Goal: Task Accomplishment & Management: Manage account settings

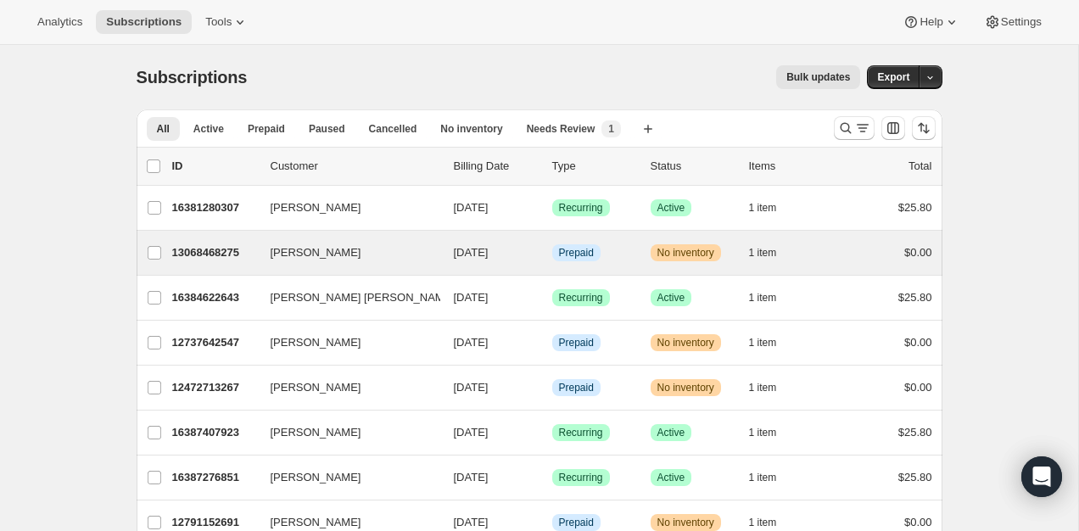
click at [221, 266] on div "[PERSON_NAME] 13068468275 [PERSON_NAME] [DATE] Info Prepaid Warning No inventor…" at bounding box center [540, 253] width 806 height 44
click at [221, 258] on p "13068468275" at bounding box center [214, 252] width 85 height 17
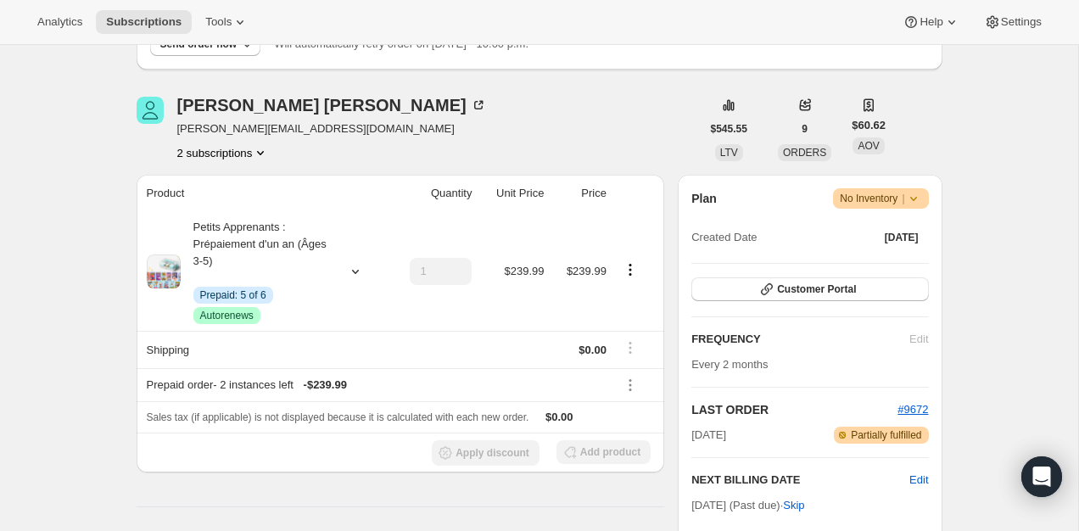
scroll to position [173, 0]
click at [826, 290] on span "Customer Portal" at bounding box center [816, 289] width 79 height 14
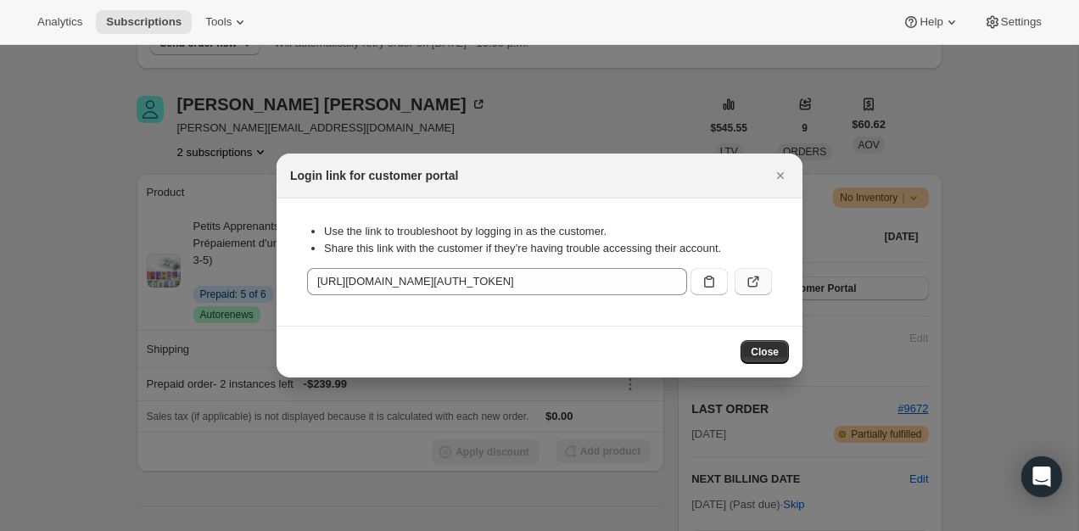
click at [749, 272] on button ":rc4:" at bounding box center [753, 281] width 37 height 27
click at [766, 195] on div "Login link for customer portal" at bounding box center [540, 176] width 526 height 45
click at [772, 176] on icon "Close" at bounding box center [780, 175] width 17 height 17
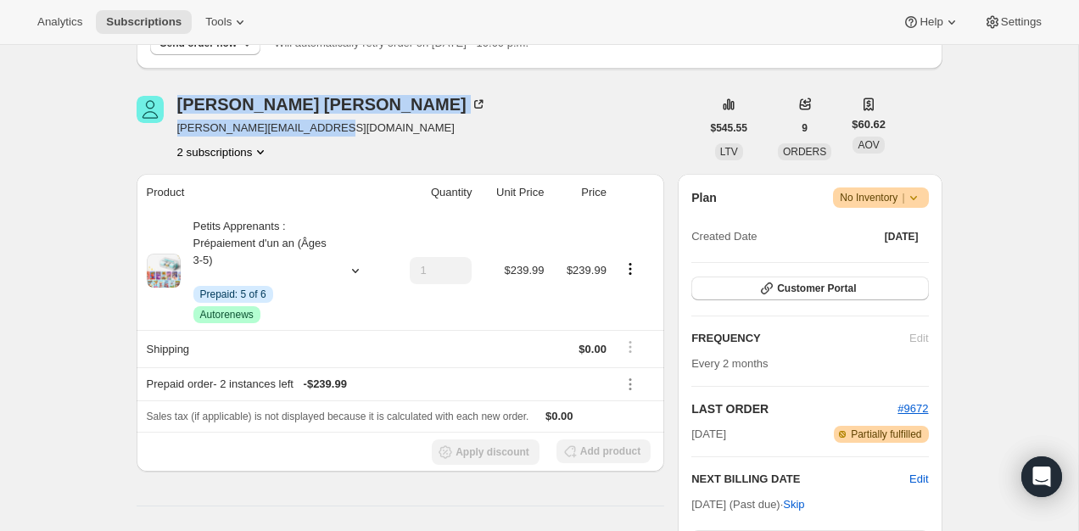
drag, startPoint x: 130, startPoint y: 133, endPoint x: 373, endPoint y: 130, distance: 242.7
click at [373, 130] on div "Margot Isabelle margot.isabelle1@gmail.com 2 subscriptions" at bounding box center [419, 128] width 564 height 64
drag, startPoint x: 372, startPoint y: 130, endPoint x: 168, endPoint y: 137, distance: 203.8
click at [168, 134] on div "Margot Isabelle margot.isabelle1@gmail.com 2 subscriptions" at bounding box center [419, 128] width 564 height 64
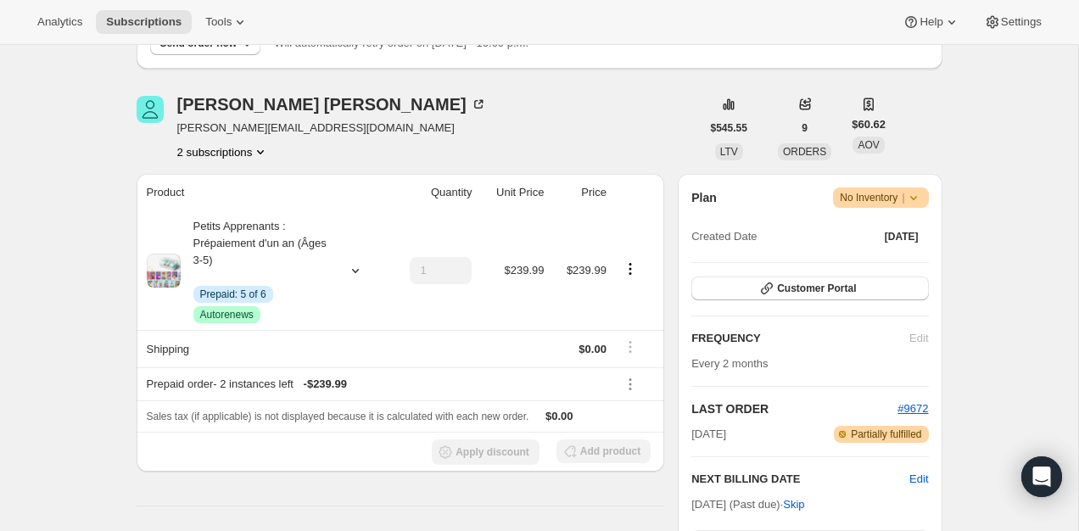
click at [168, 137] on div "Margot Isabelle margot.isabelle1@gmail.com 2 subscriptions" at bounding box center [419, 128] width 564 height 64
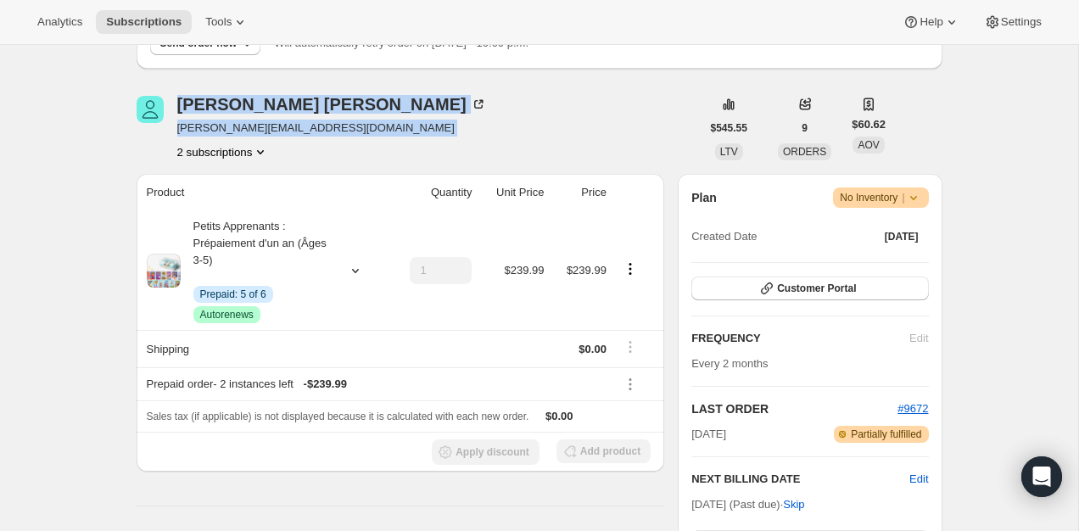
drag, startPoint x: 168, startPoint y: 137, endPoint x: 269, endPoint y: 137, distance: 101.0
click at [269, 137] on div "Margot Isabelle margot.isabelle1@gmail.com 2 subscriptions" at bounding box center [419, 128] width 564 height 64
click at [368, 132] on div "Margot Isabelle margot.isabelle1@gmail.com 2 subscriptions" at bounding box center [419, 128] width 564 height 64
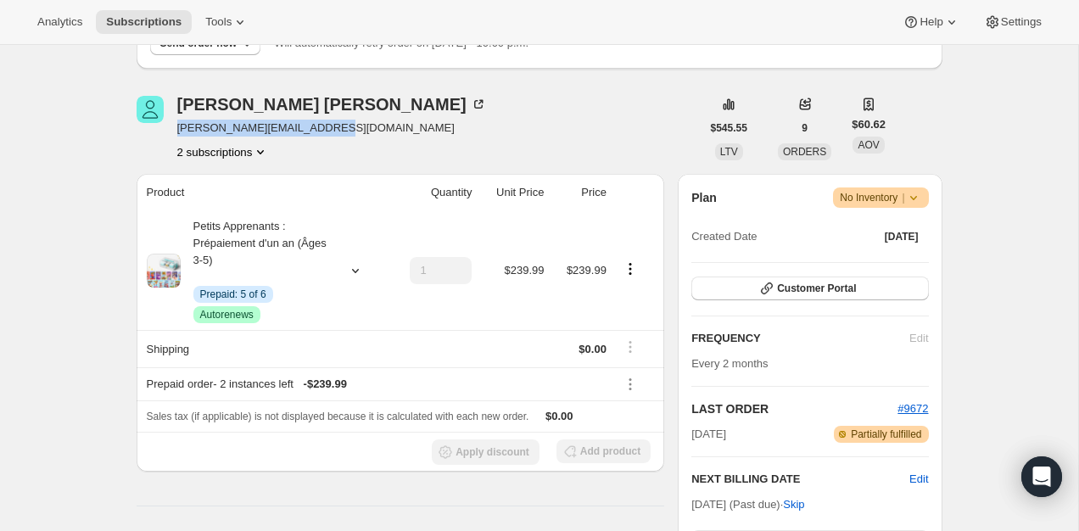
drag, startPoint x: 333, startPoint y: 132, endPoint x: 177, endPoint y: 133, distance: 155.3
click at [177, 133] on div "Margot Isabelle margot.isabelle1@gmail.com 2 subscriptions" at bounding box center [419, 128] width 564 height 64
copy span "margot.isabelle1@gmail.com"
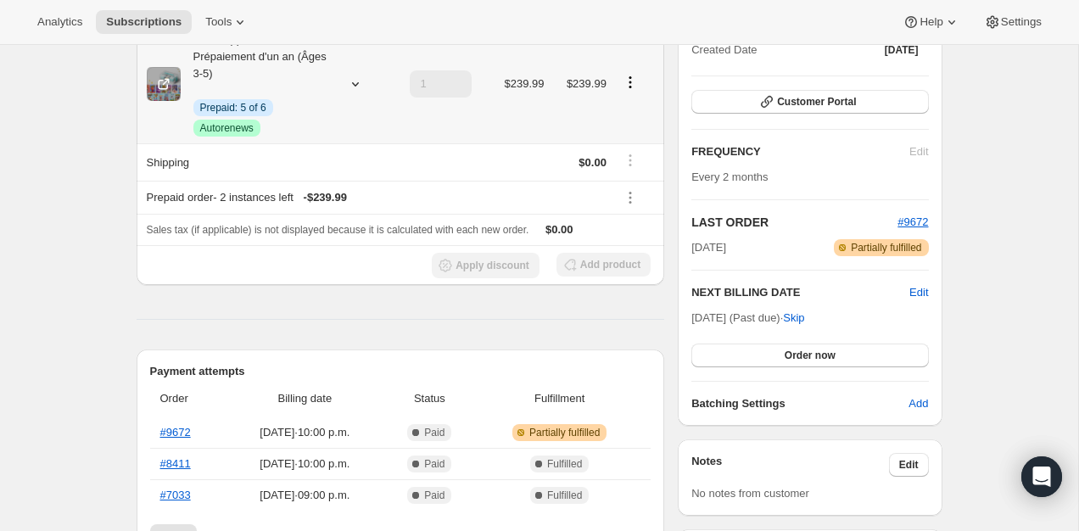
scroll to position [400, 0]
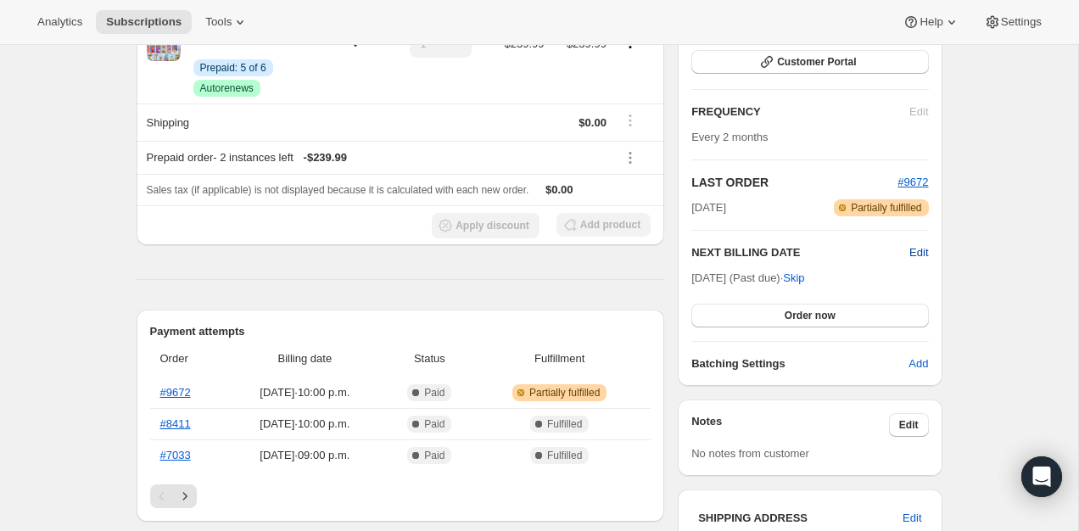
click at [923, 255] on span "Edit" at bounding box center [919, 252] width 19 height 17
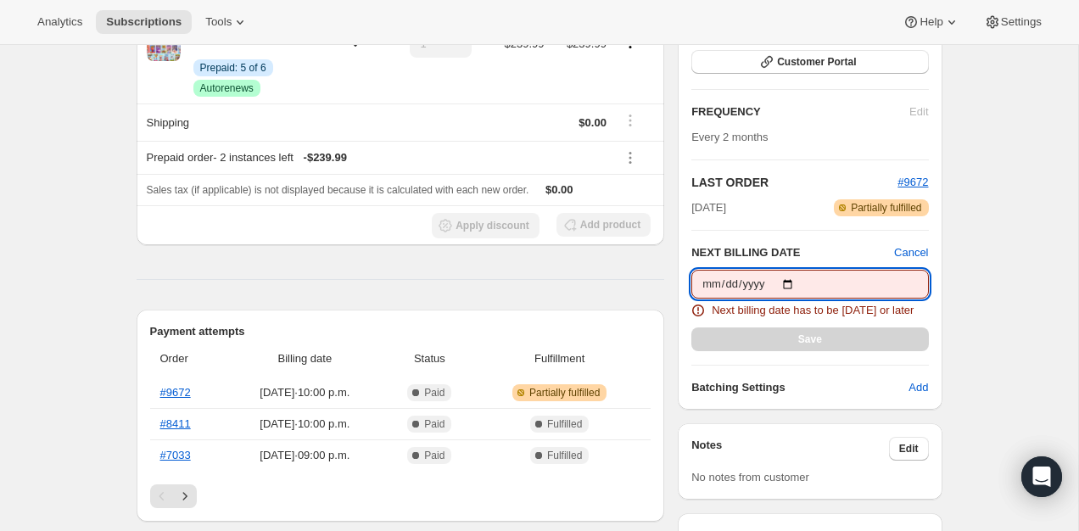
click at [798, 284] on input "2025-08-22" at bounding box center [810, 284] width 237 height 29
click at [798, 283] on input "2025-08-20" at bounding box center [810, 284] width 237 height 29
click at [805, 276] on input "2025-08-22" at bounding box center [810, 284] width 237 height 29
click at [800, 282] on input "2025-08-22" at bounding box center [810, 284] width 237 height 29
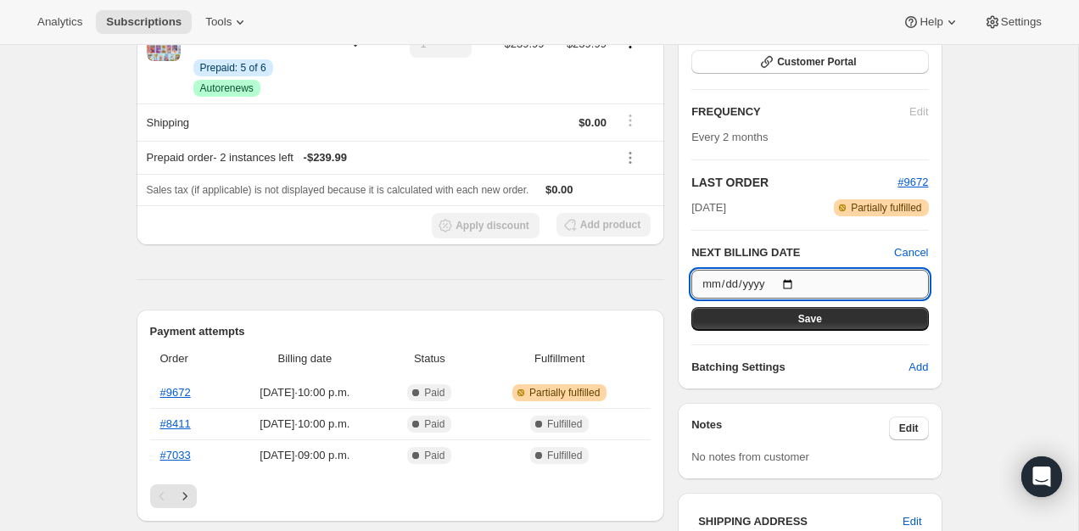
type input "2025-10-22"
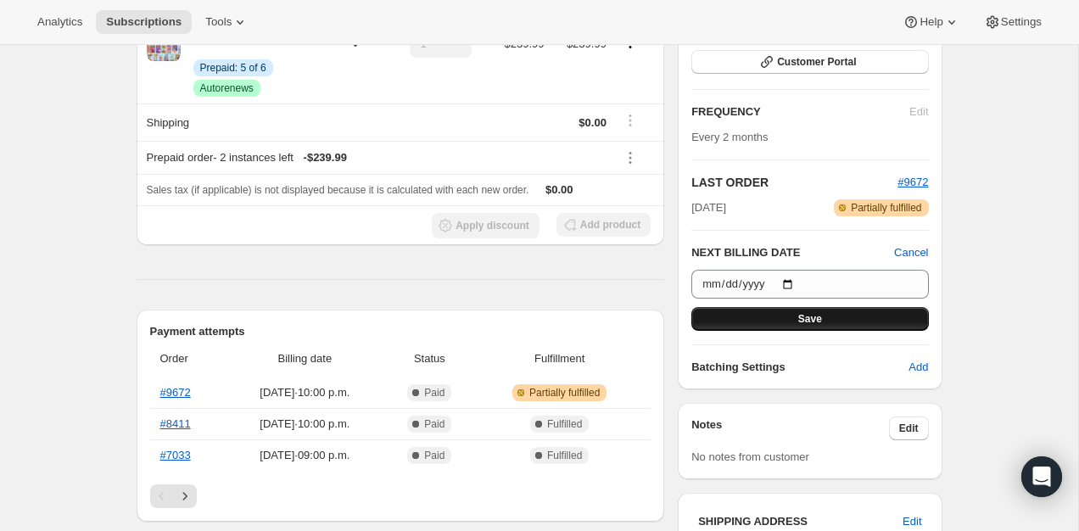
click at [804, 315] on span "Save" at bounding box center [810, 319] width 24 height 14
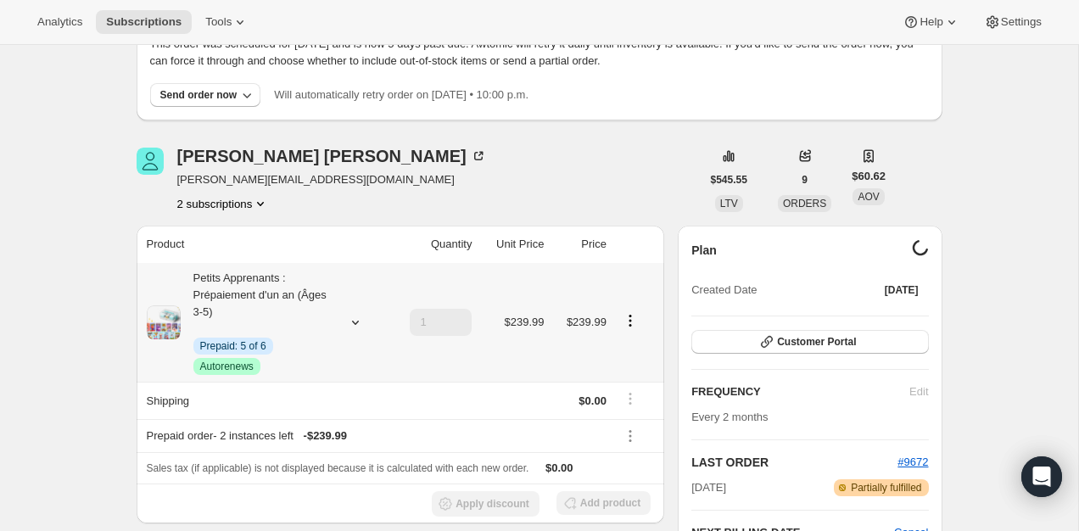
scroll to position [0, 0]
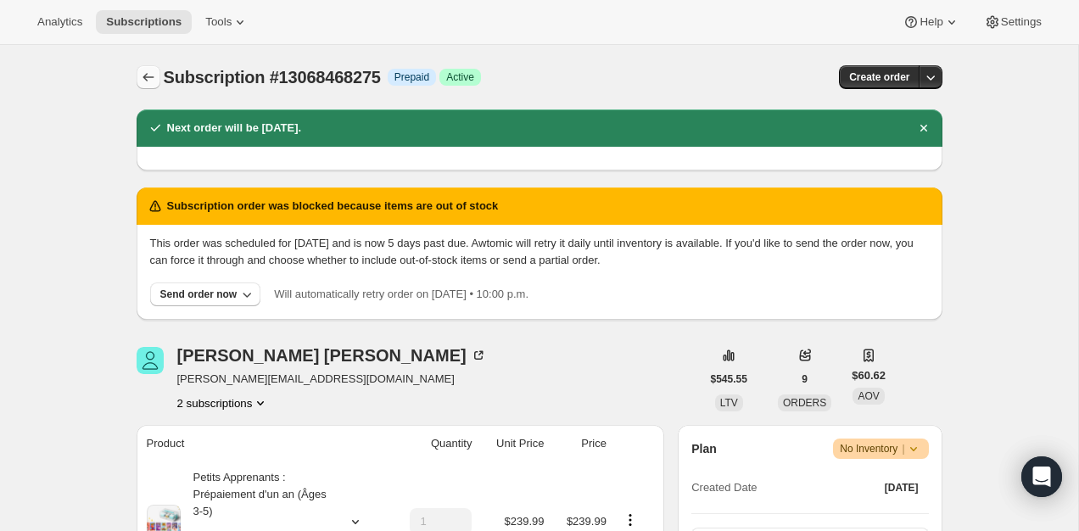
click at [158, 81] on button "Subscriptions" at bounding box center [149, 77] width 24 height 24
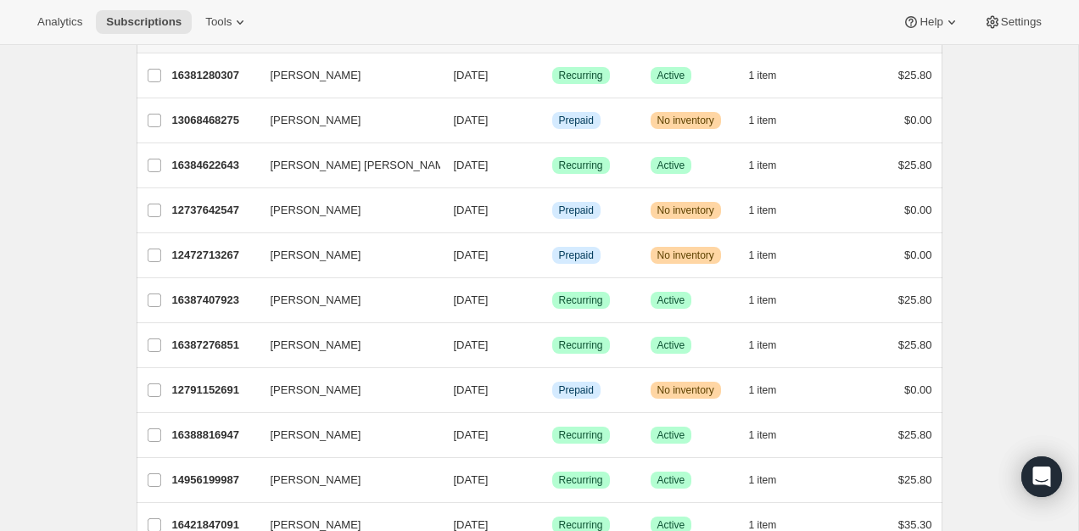
scroll to position [57, 0]
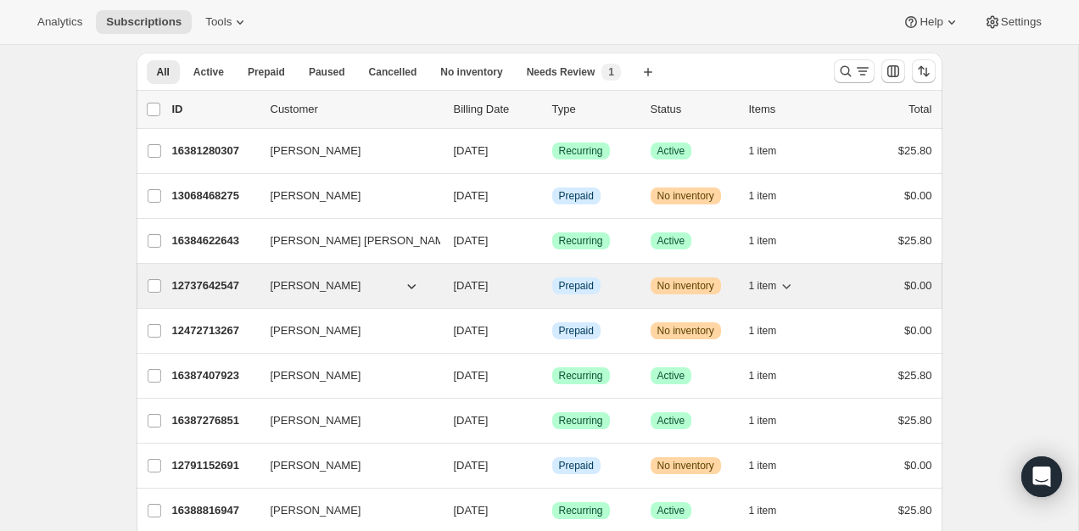
click at [216, 285] on p "12737642547" at bounding box center [214, 285] width 85 height 17
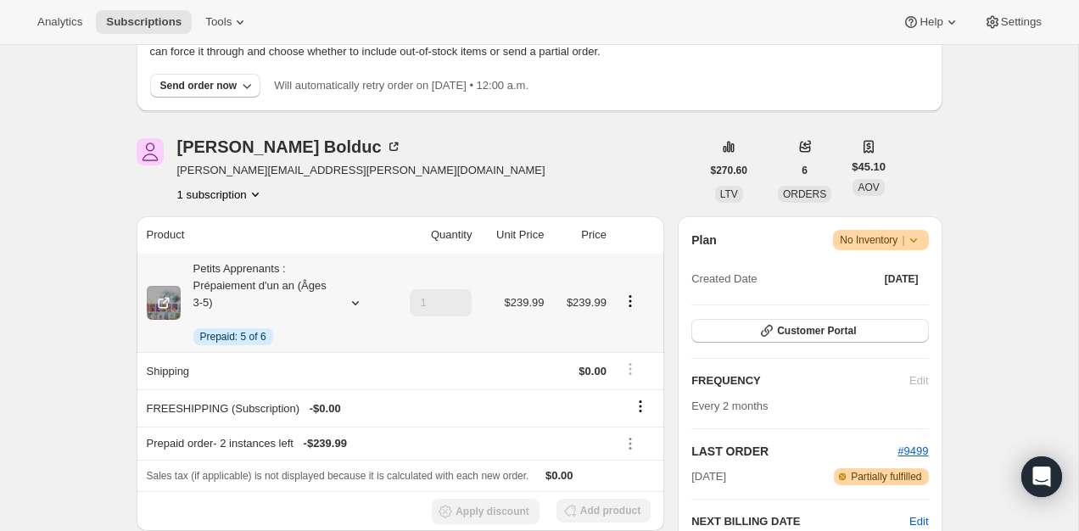
scroll to position [67, 0]
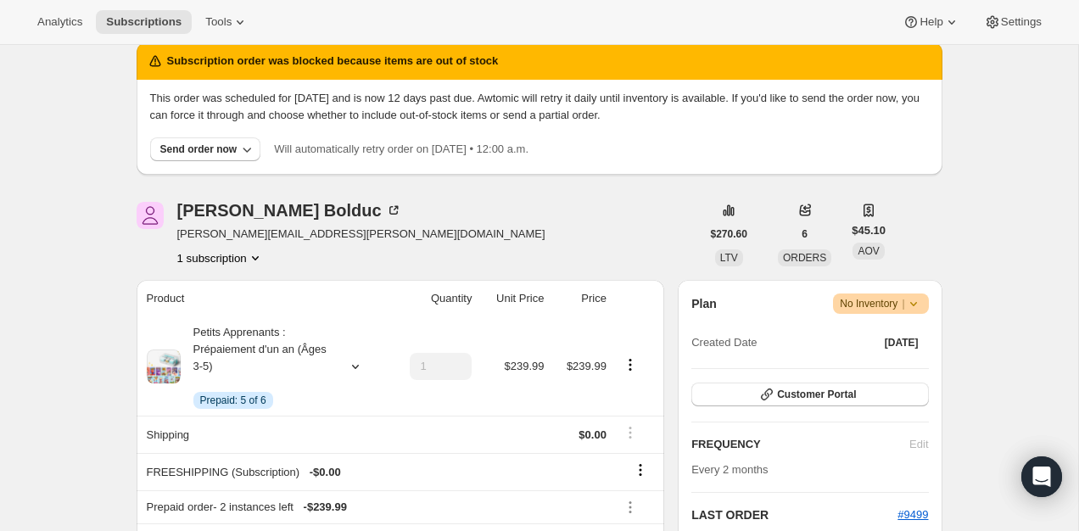
click at [309, 237] on span "frederic.bolduc@live.ca" at bounding box center [361, 234] width 368 height 17
copy span "frederic.bolduc@live.ca"
click at [775, 401] on button "Customer Portal" at bounding box center [810, 395] width 237 height 24
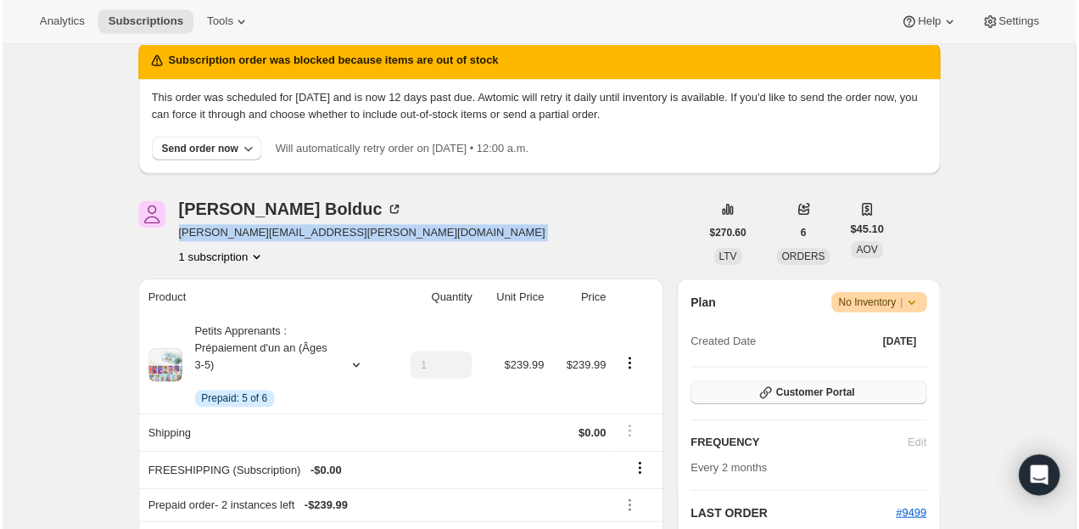
scroll to position [0, 0]
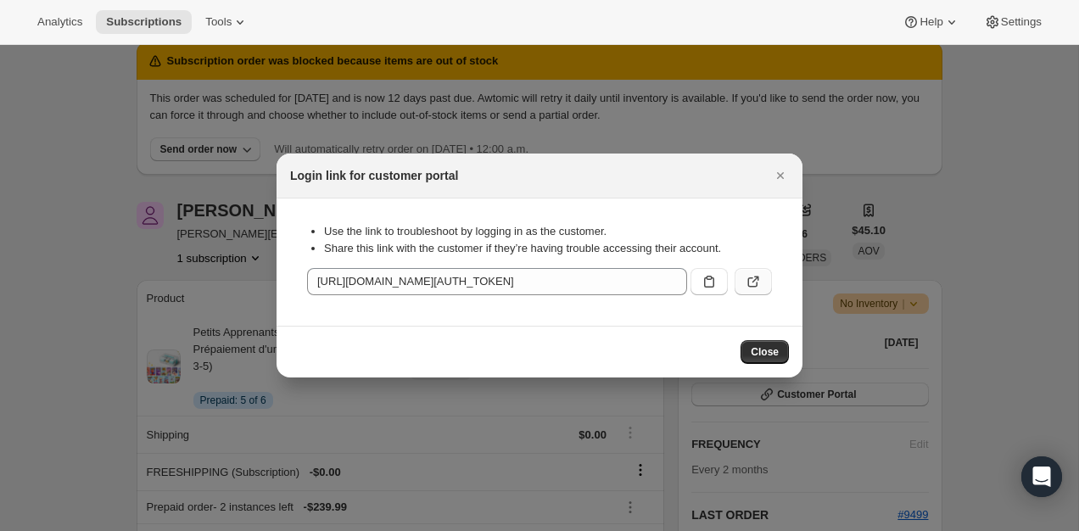
click at [753, 272] on button ":rrm:" at bounding box center [753, 281] width 37 height 27
click at [789, 176] on button "Close" at bounding box center [781, 175] width 24 height 24
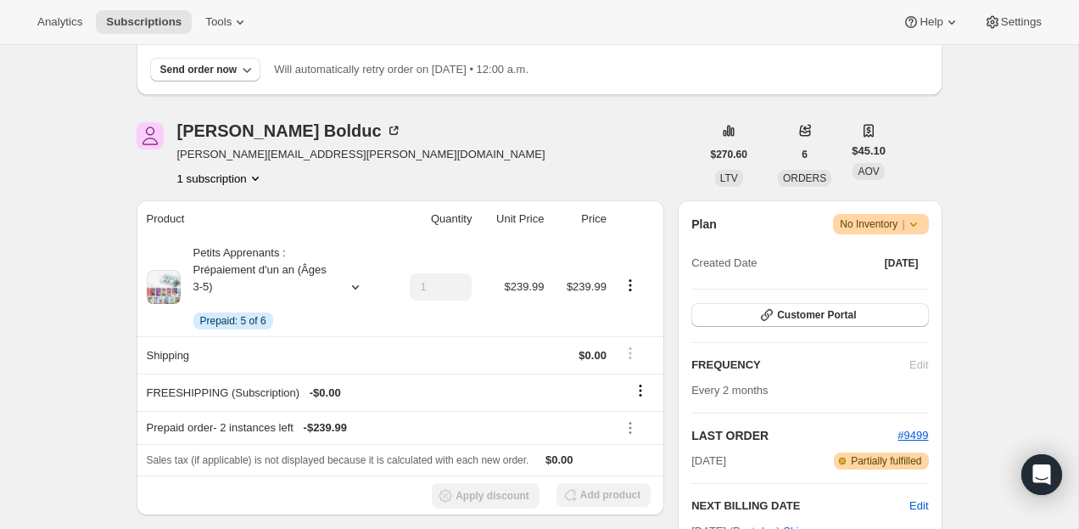
scroll to position [95, 0]
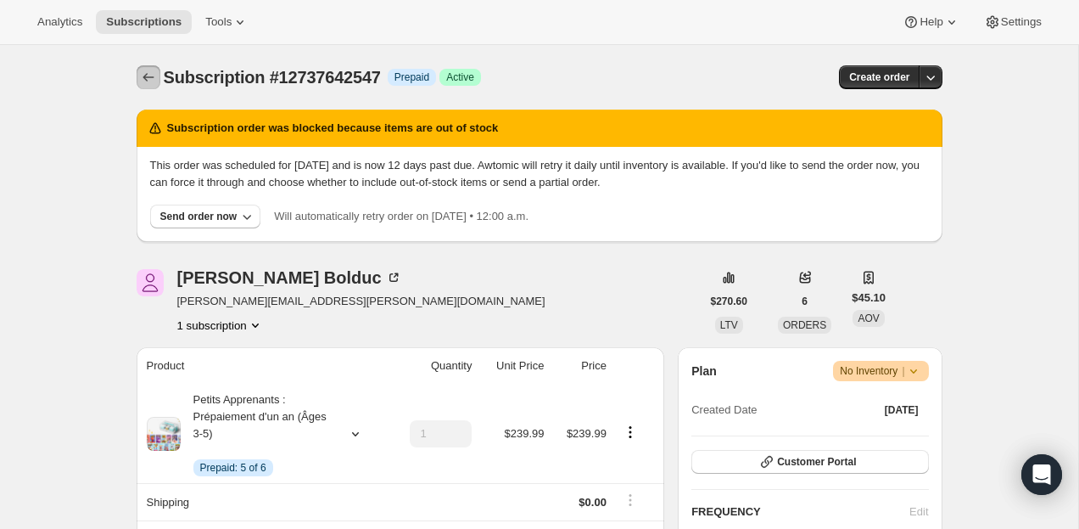
click at [158, 81] on button "Subscriptions" at bounding box center [149, 77] width 24 height 24
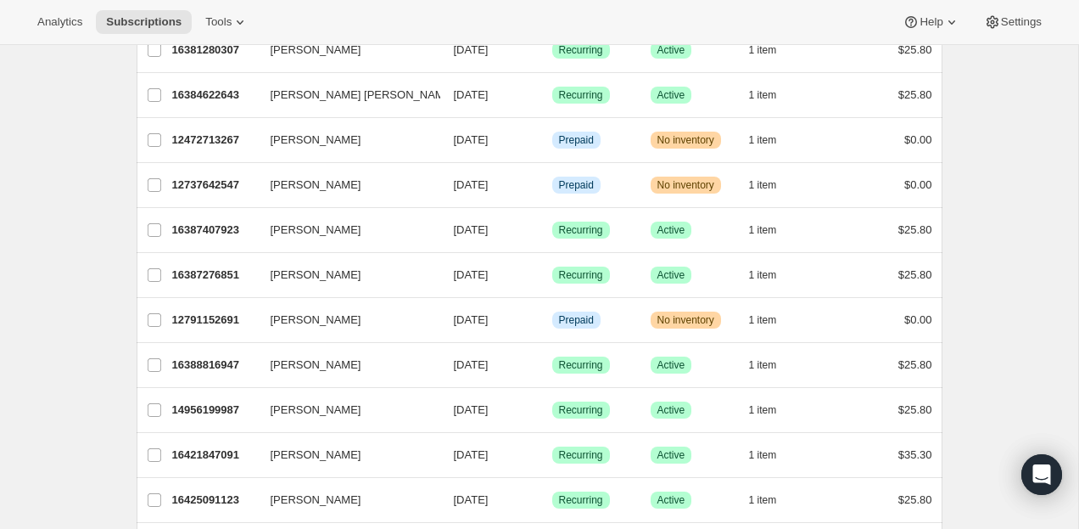
scroll to position [159, 0]
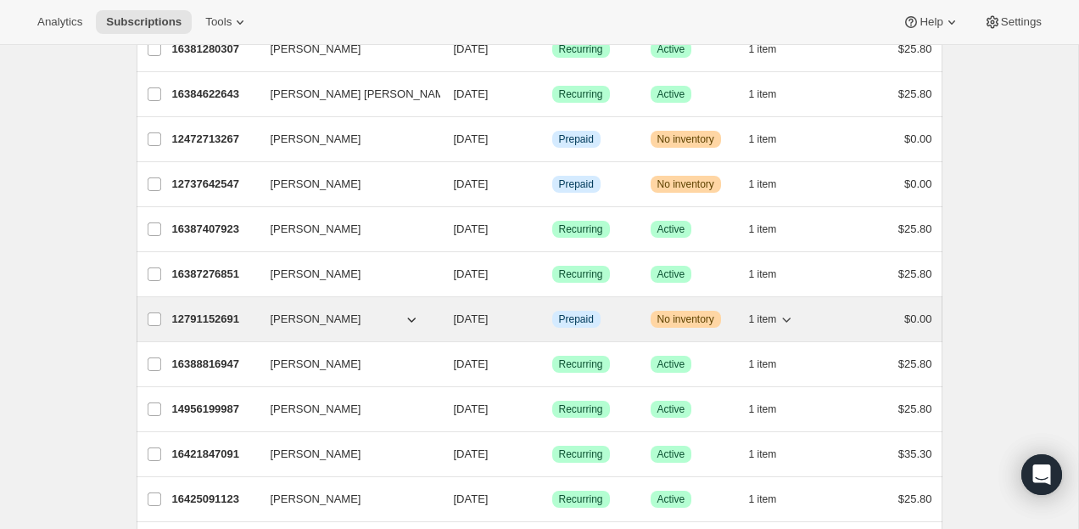
click at [198, 315] on p "12791152691" at bounding box center [214, 319] width 85 height 17
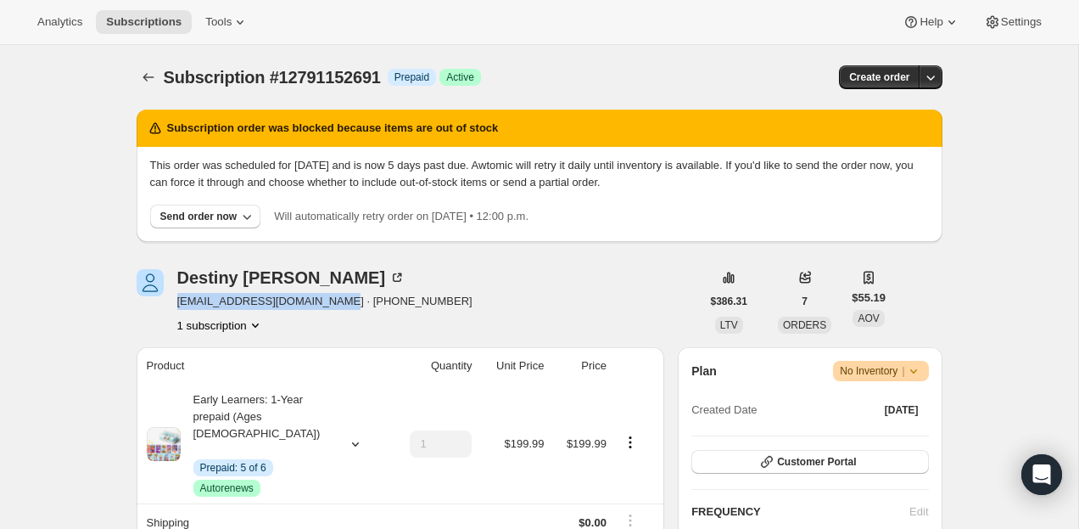
drag, startPoint x: 334, startPoint y: 301, endPoint x: 171, endPoint y: 301, distance: 162.9
click at [171, 301] on div "Destiny Rowland destinys_screamo@yahoo.com · +15302105855 1 subscription" at bounding box center [419, 301] width 564 height 64
copy span "destinys_screamo@yahoo.com"
click at [805, 453] on button "Customer Portal" at bounding box center [810, 462] width 237 height 24
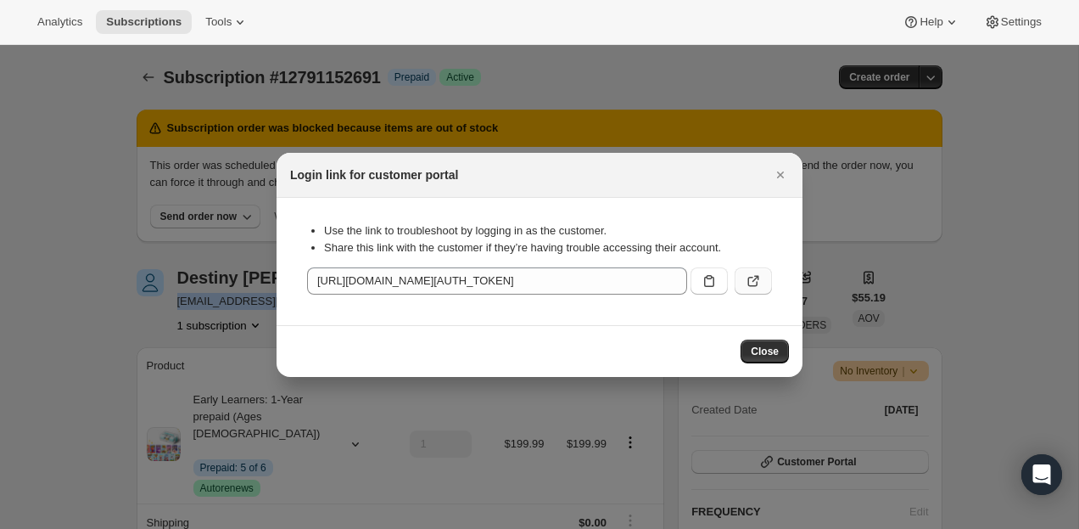
click at [763, 273] on button ":rei:" at bounding box center [753, 280] width 37 height 27
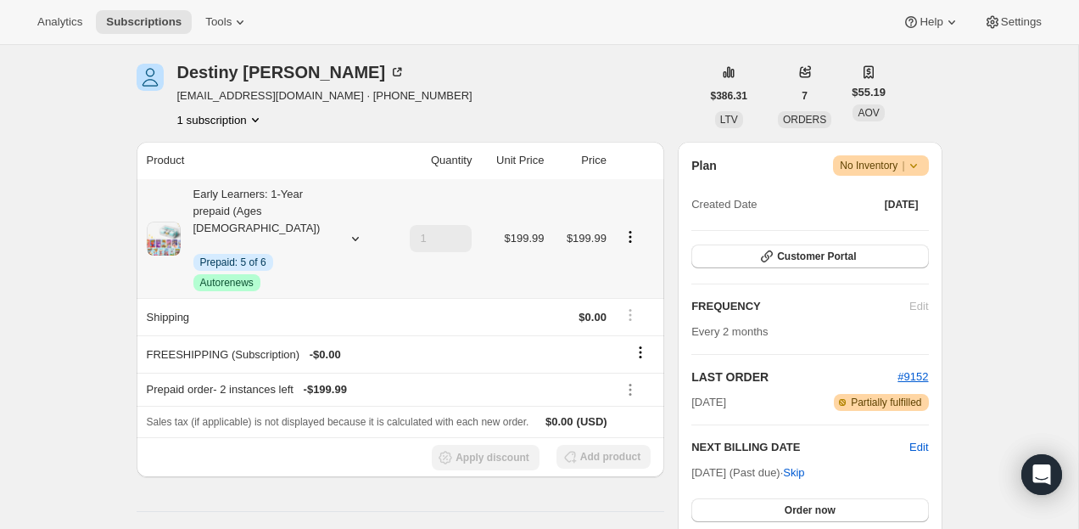
scroll to position [234, 0]
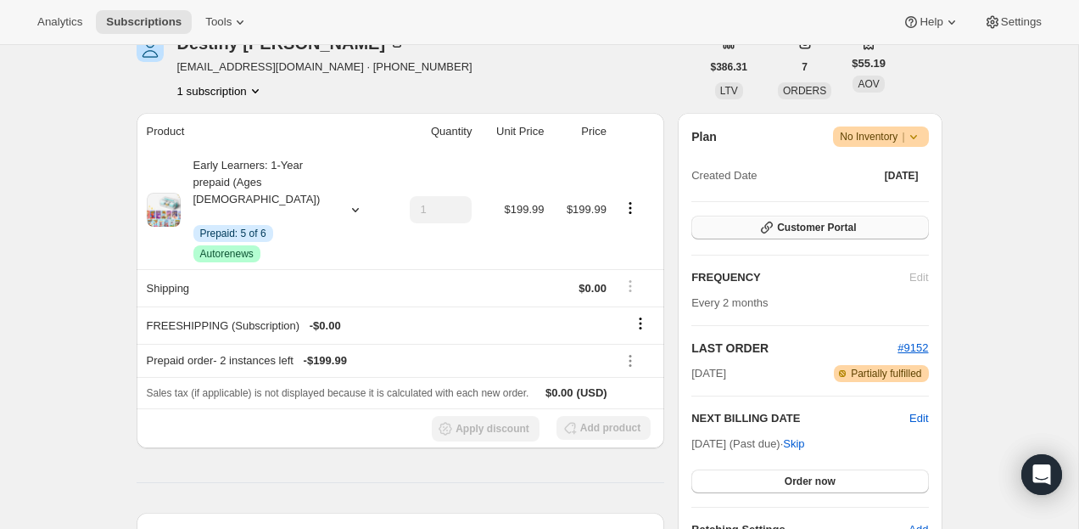
click at [825, 231] on span "Customer Portal" at bounding box center [816, 228] width 79 height 14
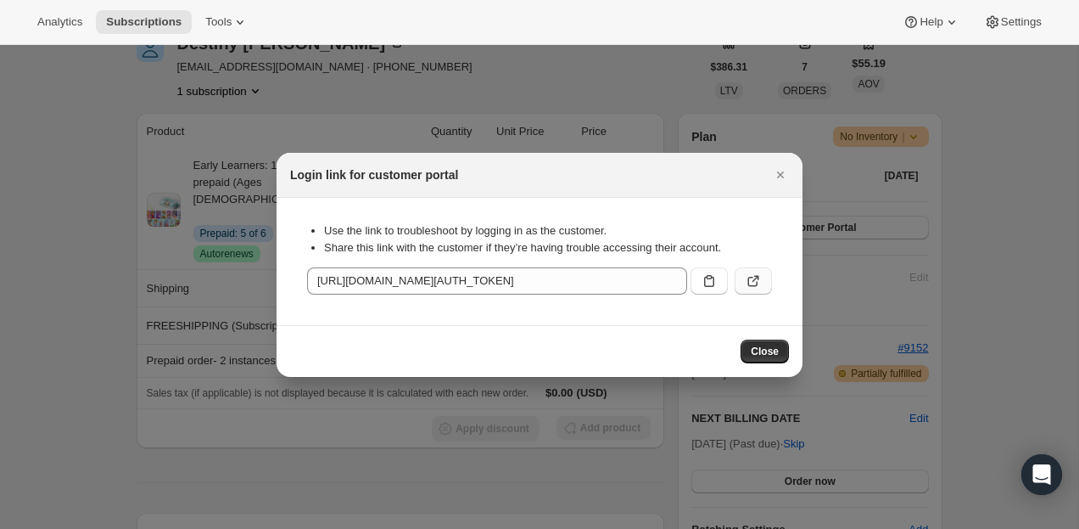
click at [759, 284] on icon ":r1m:" at bounding box center [753, 280] width 17 height 17
click at [776, 178] on icon "Close" at bounding box center [780, 174] width 17 height 17
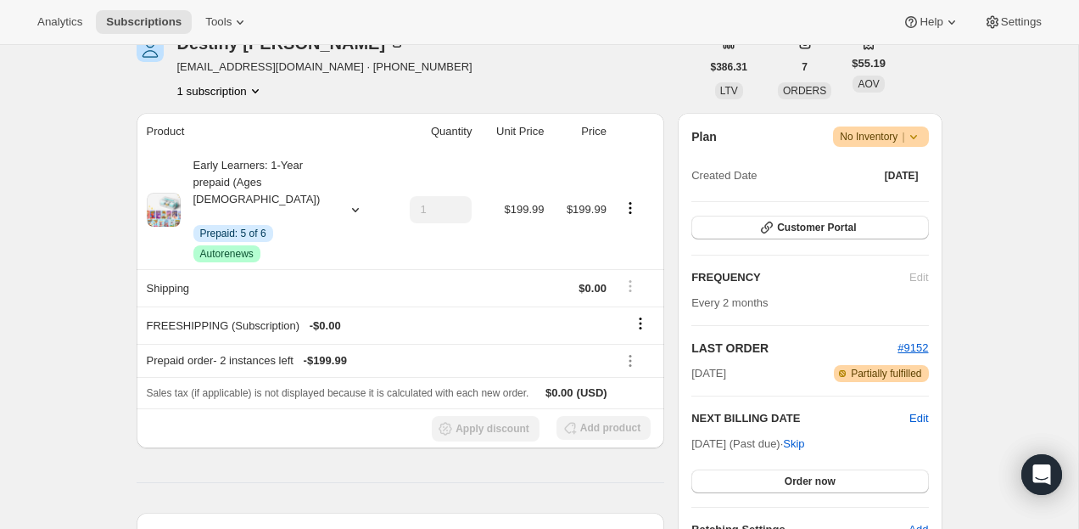
click at [828, 492] on div "Plan Warning No Inventory | Created Date Nov 26, 2024 Customer Portal FREQUENCY…" at bounding box center [810, 332] width 237 height 412
click at [828, 486] on span "Order now" at bounding box center [810, 481] width 51 height 14
click at [828, 486] on span "Click to confirm" at bounding box center [809, 481] width 77 height 14
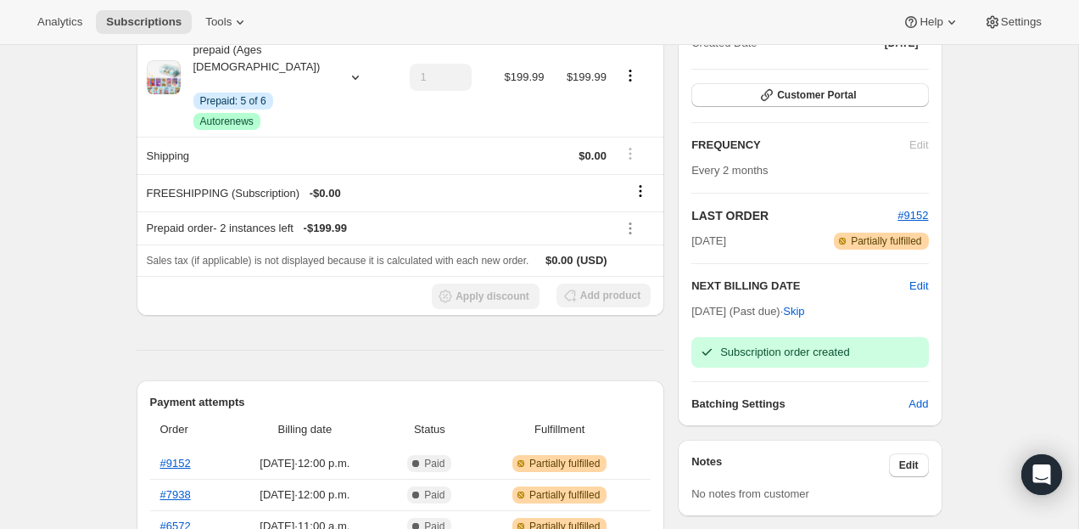
scroll to position [0, 0]
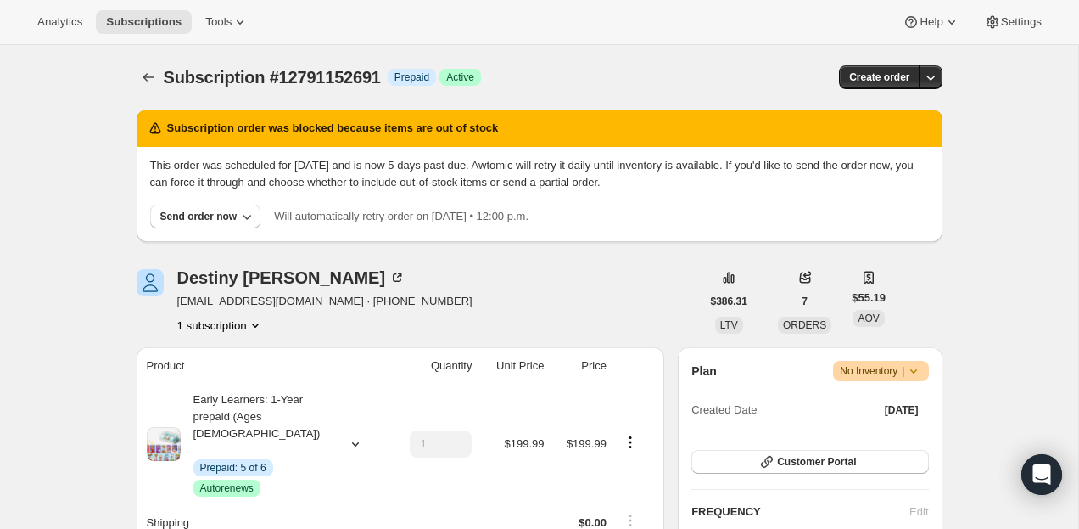
click at [142, 55] on div "Subscription #12791152691. This page is ready Subscription #12791152691 Info Pr…" at bounding box center [540, 77] width 806 height 64
click at [155, 73] on icon "Subscriptions" at bounding box center [148, 77] width 17 height 17
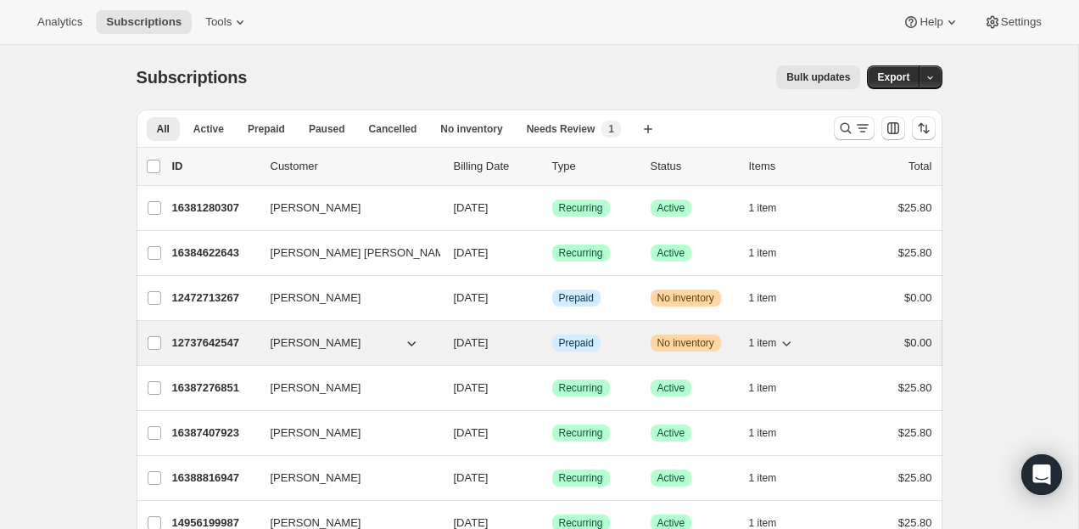
click at [201, 345] on p "12737642547" at bounding box center [214, 342] width 85 height 17
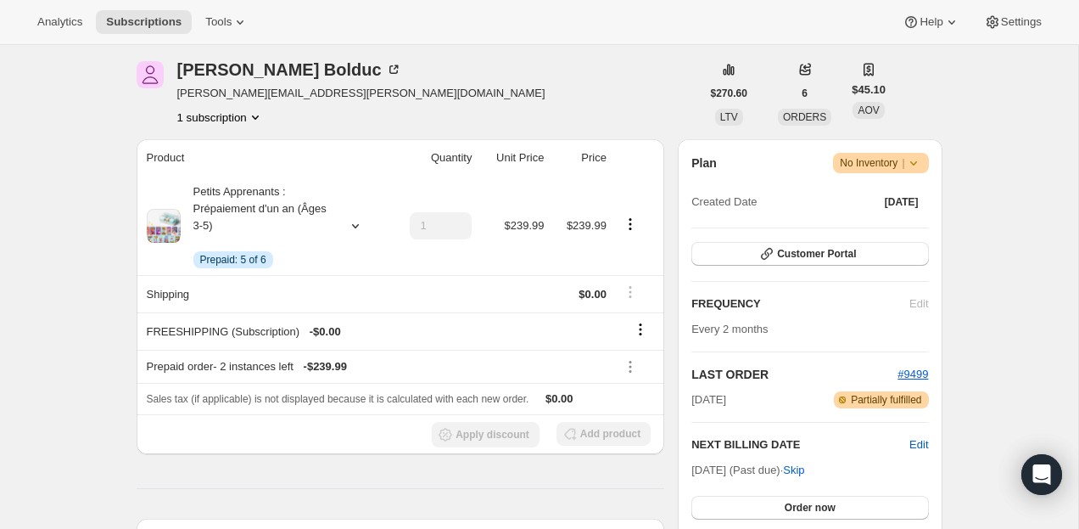
scroll to position [312, 0]
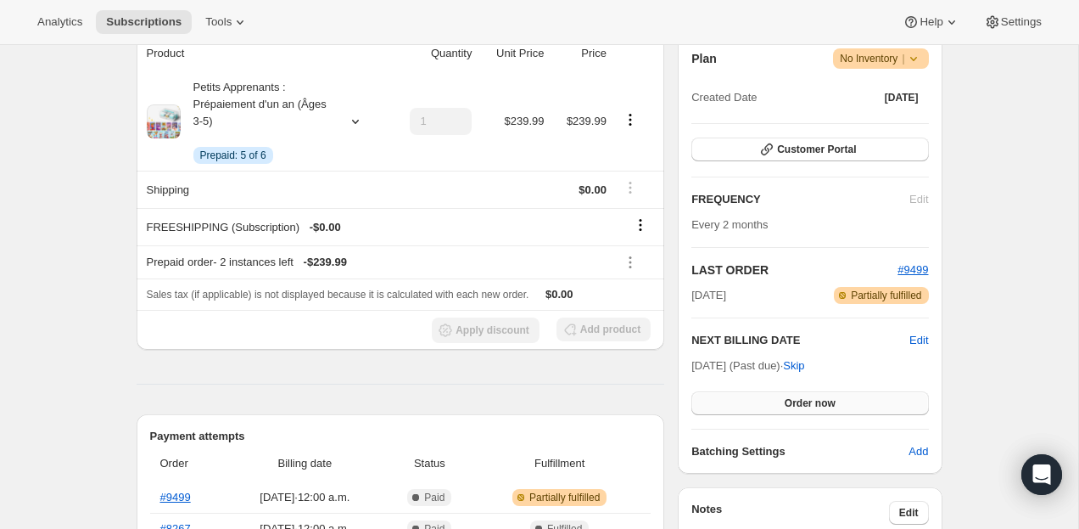
click at [817, 392] on button "Order now" at bounding box center [810, 403] width 237 height 24
click at [817, 395] on button "Click to confirm" at bounding box center [810, 403] width 237 height 24
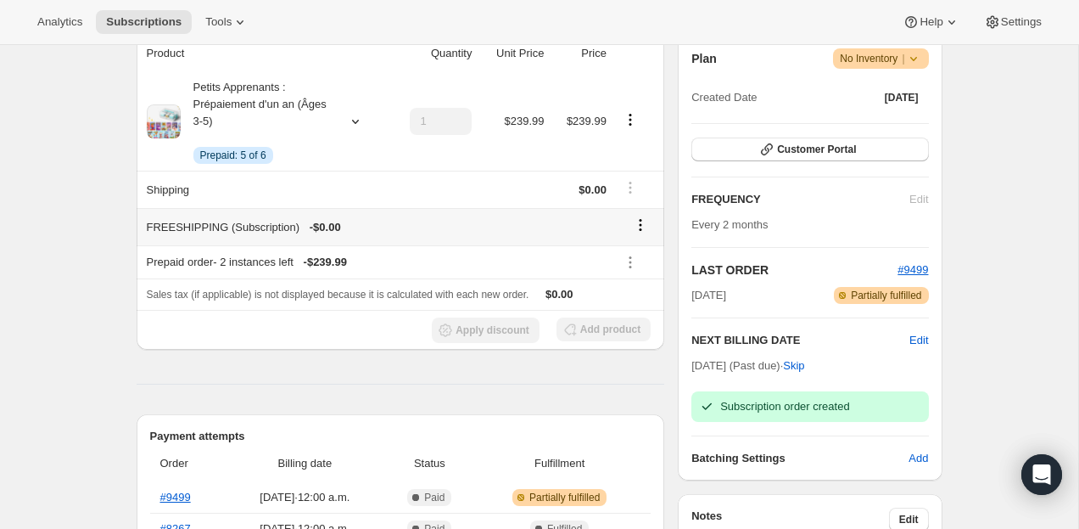
scroll to position [0, 0]
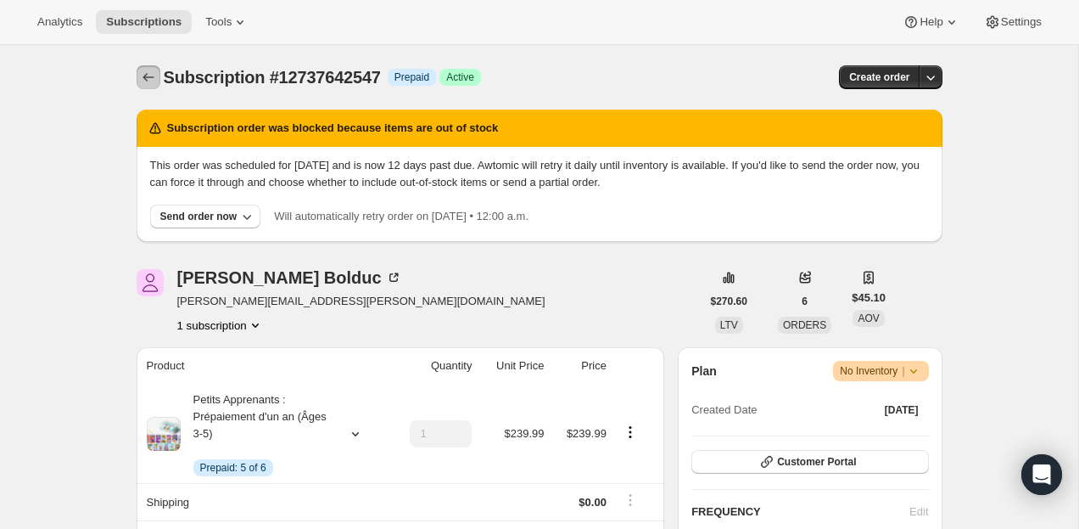
click at [143, 68] on button "Subscriptions" at bounding box center [149, 77] width 24 height 24
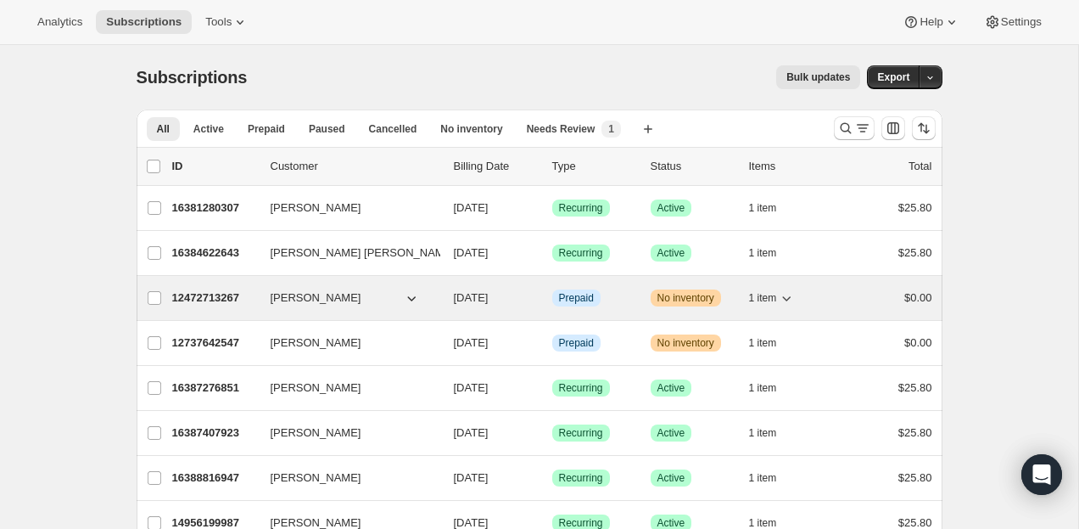
click at [221, 304] on p "12472713267" at bounding box center [214, 297] width 85 height 17
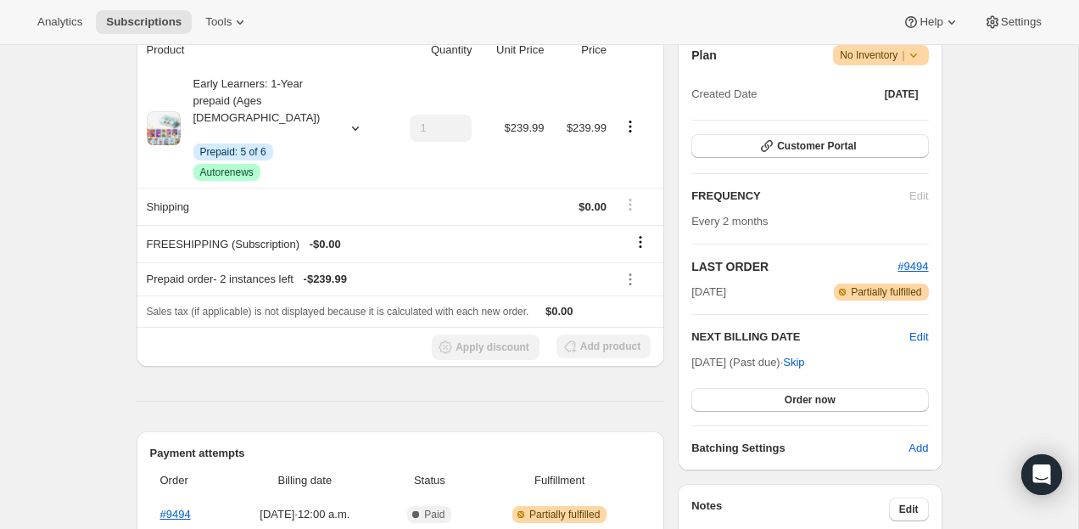
scroll to position [301, 0]
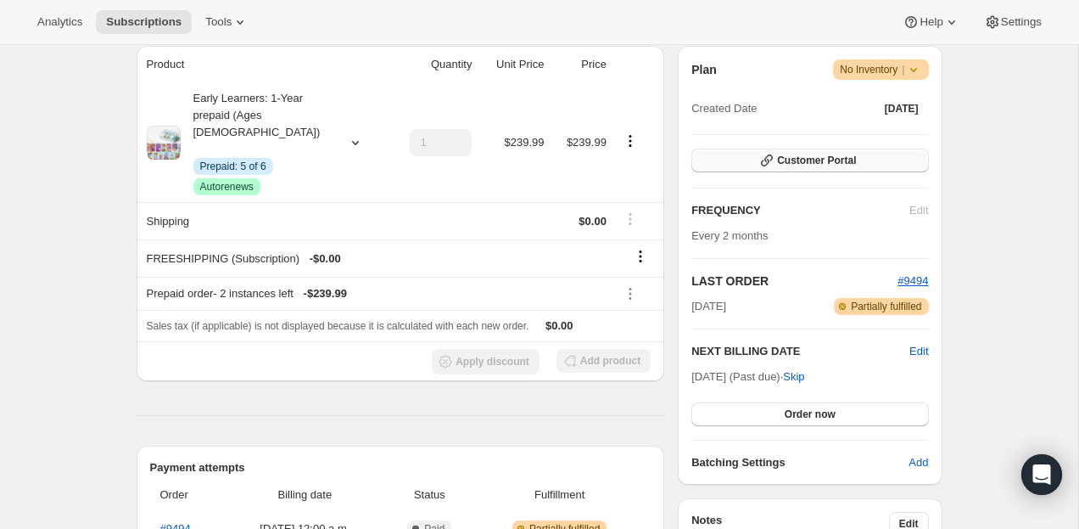
click at [830, 156] on span "Customer Portal" at bounding box center [816, 161] width 79 height 14
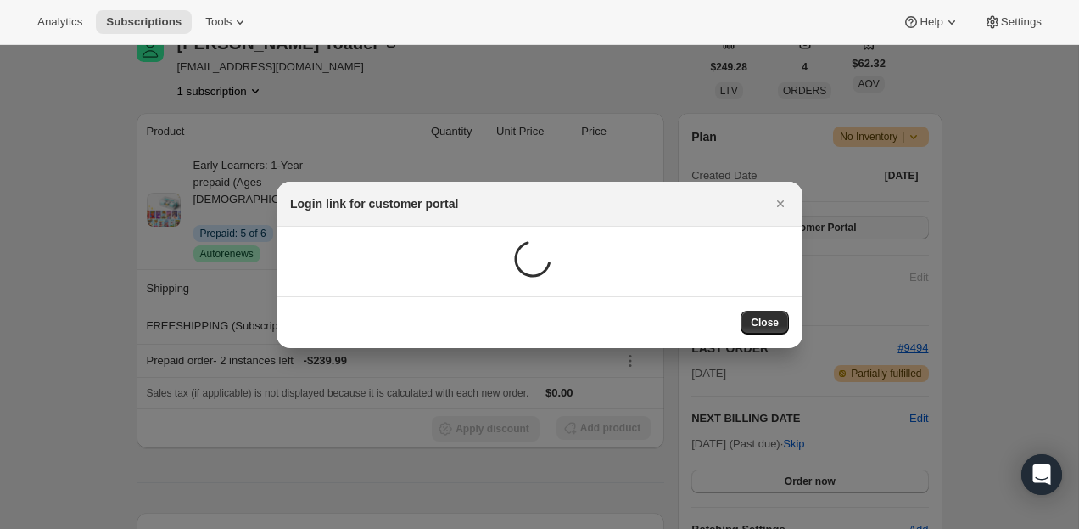
scroll to position [0, 0]
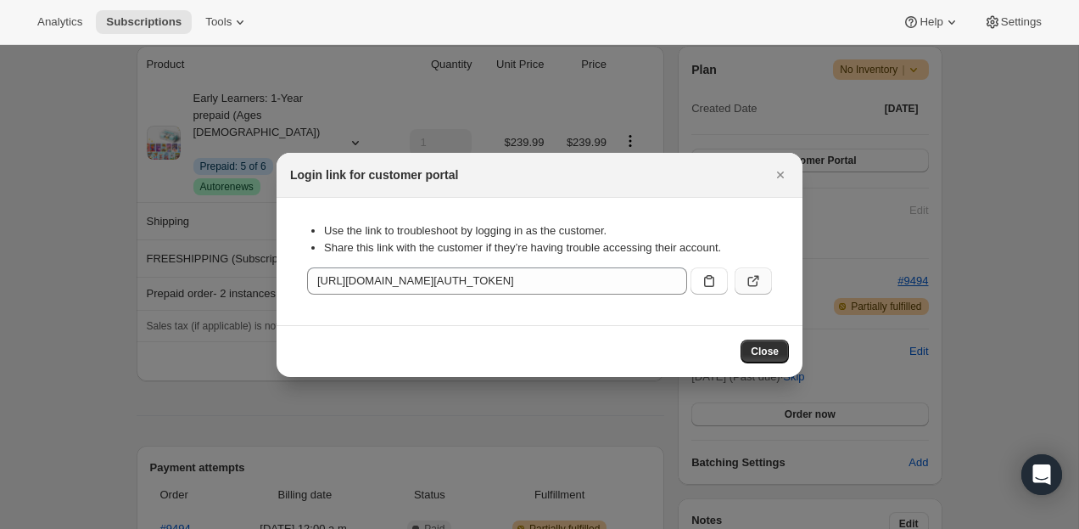
click at [744, 282] on button ":rrh:" at bounding box center [753, 280] width 37 height 27
click at [773, 173] on icon "Close" at bounding box center [780, 174] width 17 height 17
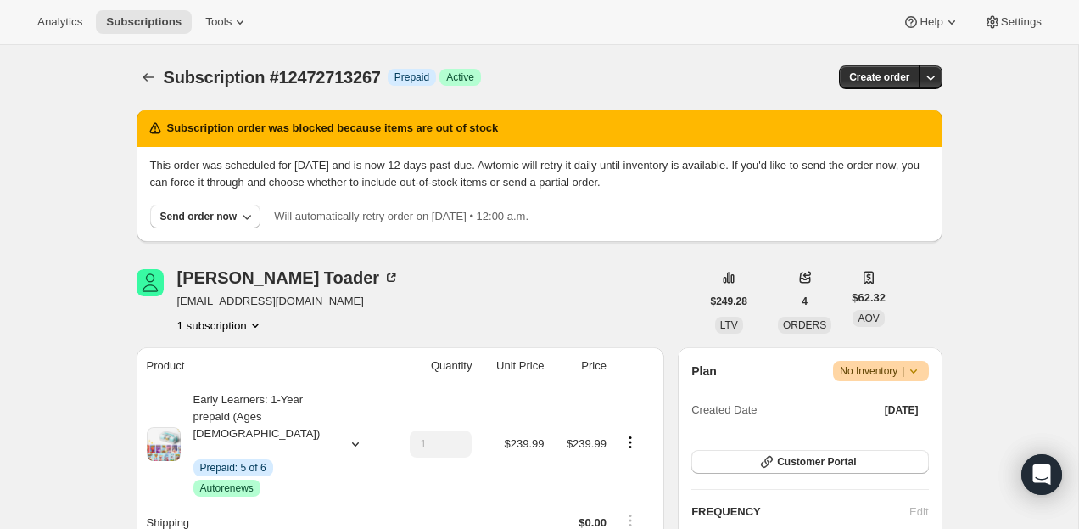
click at [352, 305] on div "Bogdan Toader toader.bogdan.1@gmail.com 1 subscription" at bounding box center [419, 301] width 564 height 64
copy span "toader.bogdan.1@gmail.com"
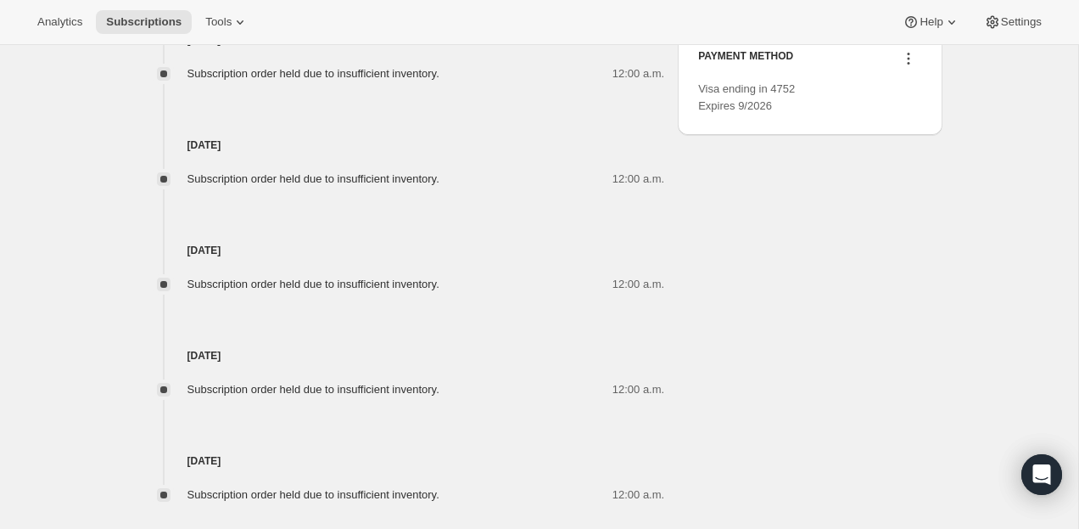
scroll to position [1093, 0]
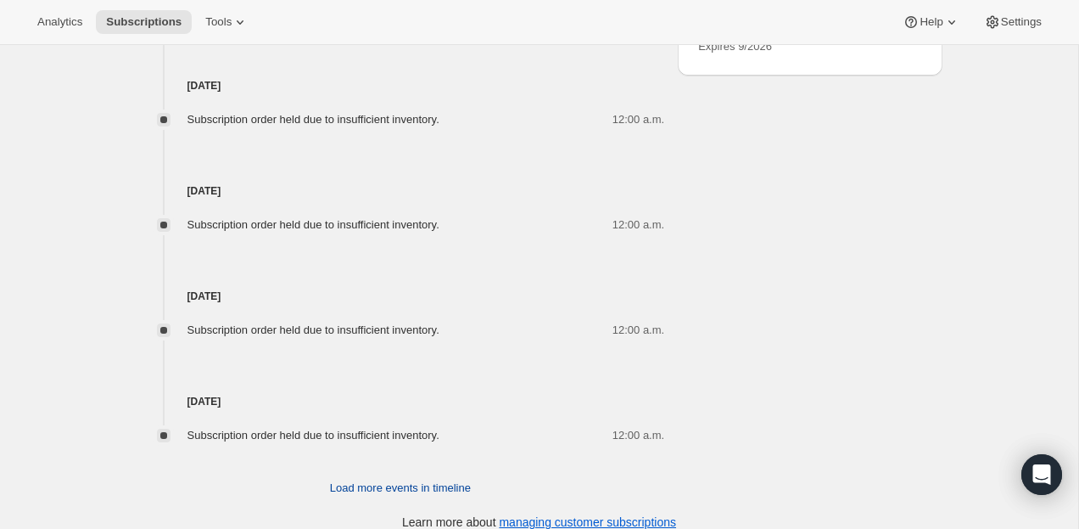
click at [440, 478] on button "Load more events in timeline" at bounding box center [400, 487] width 161 height 27
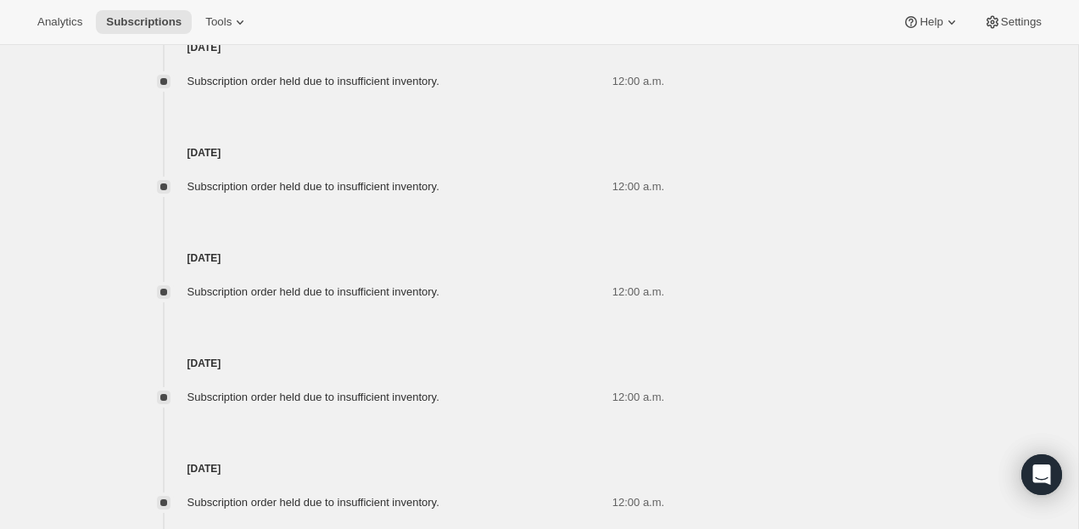
scroll to position [1619, 0]
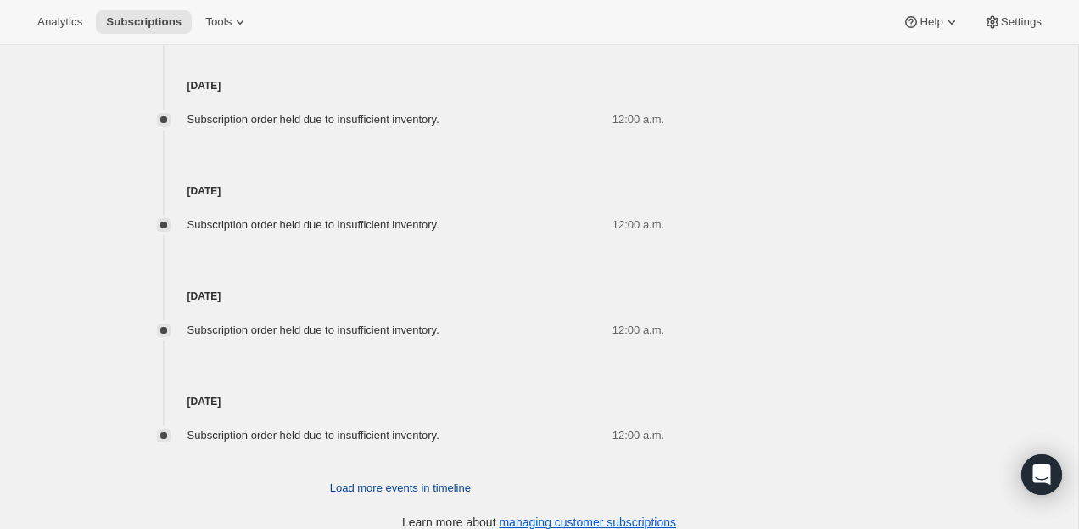
click at [447, 479] on span "Load more events in timeline" at bounding box center [400, 487] width 141 height 17
click at [385, 479] on span "Load more events in timeline" at bounding box center [400, 487] width 141 height 17
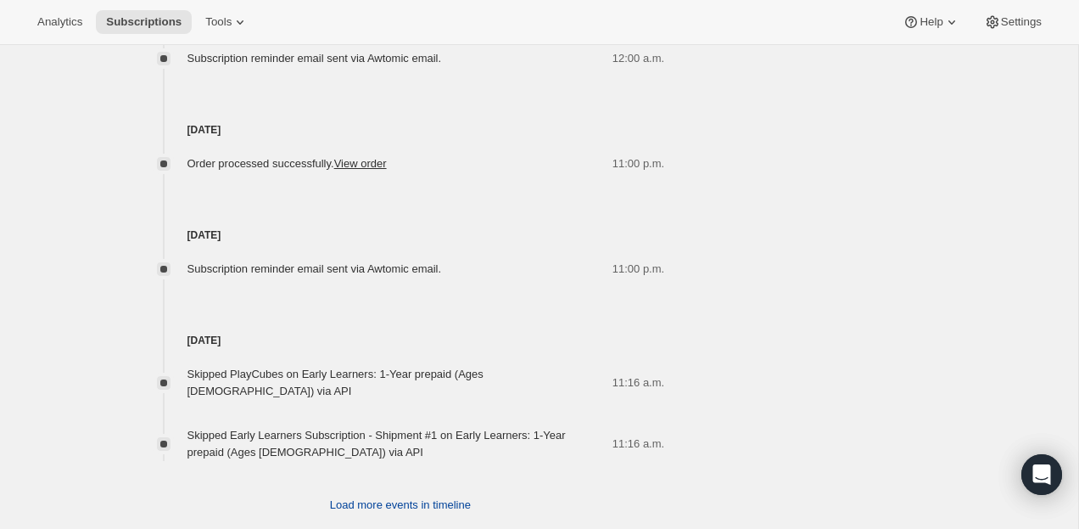
click at [389, 496] on span "Load more events in timeline" at bounding box center [400, 504] width 141 height 17
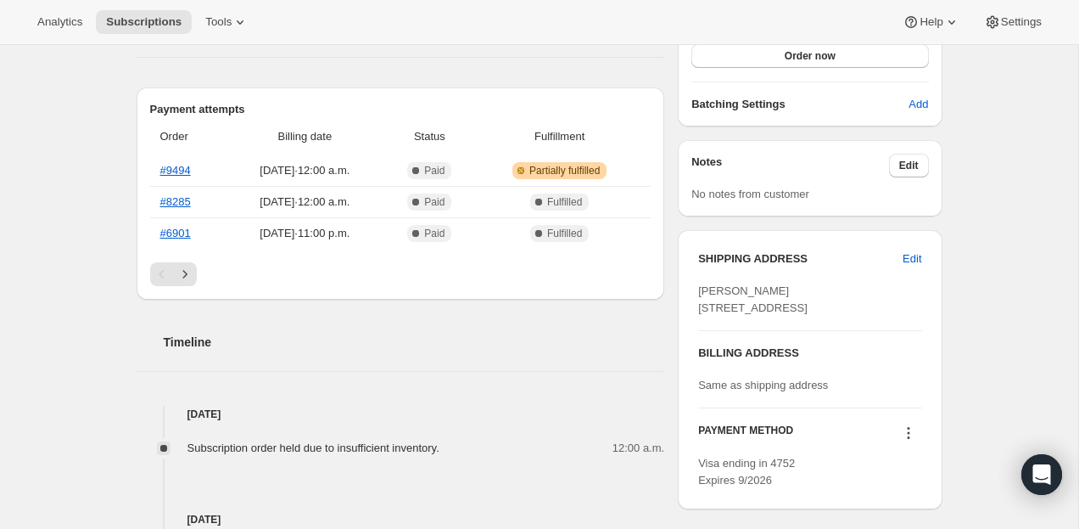
scroll to position [783, 0]
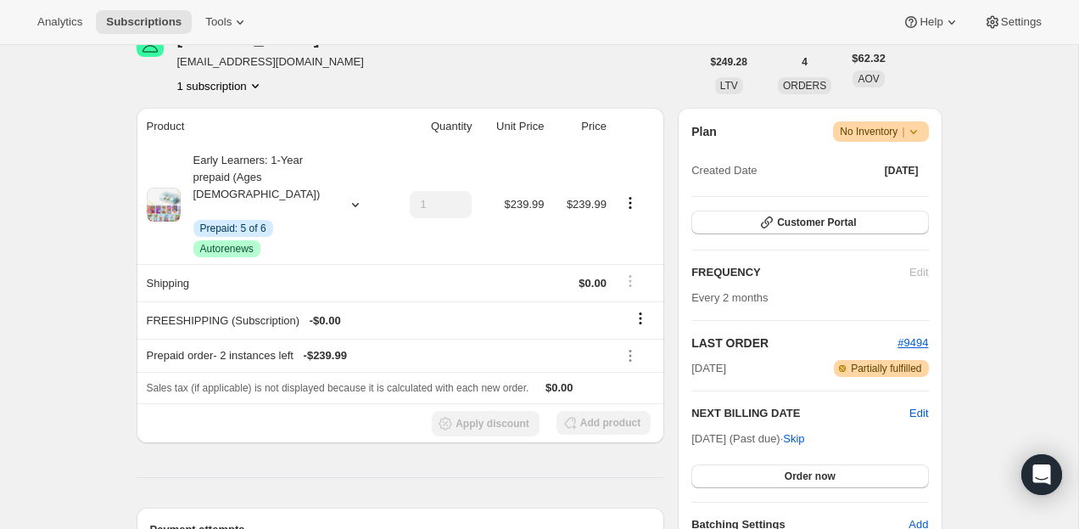
scroll to position [1093, 0]
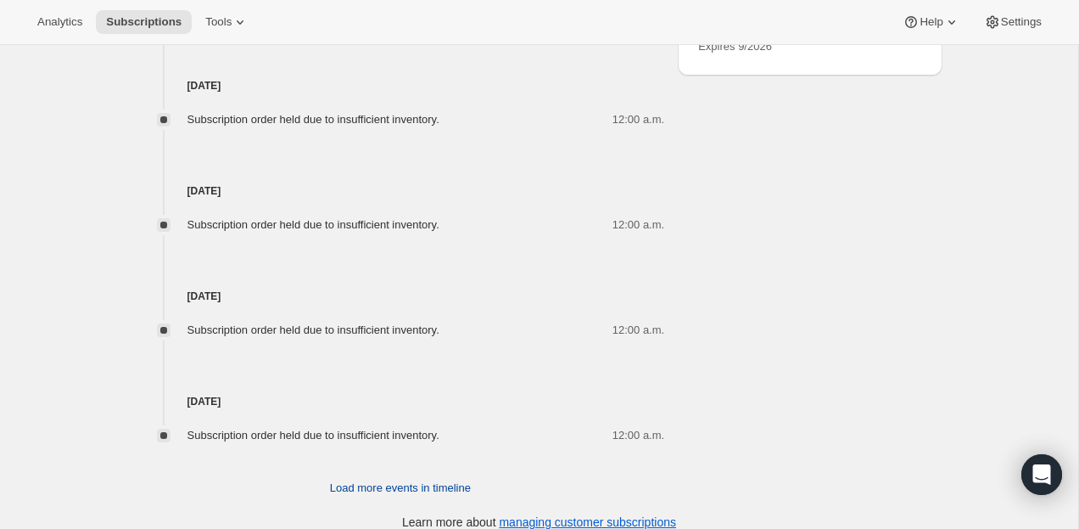
click at [393, 480] on button "Load more events in timeline" at bounding box center [400, 487] width 161 height 27
click at [400, 479] on span "Load more events in timeline" at bounding box center [400, 487] width 141 height 17
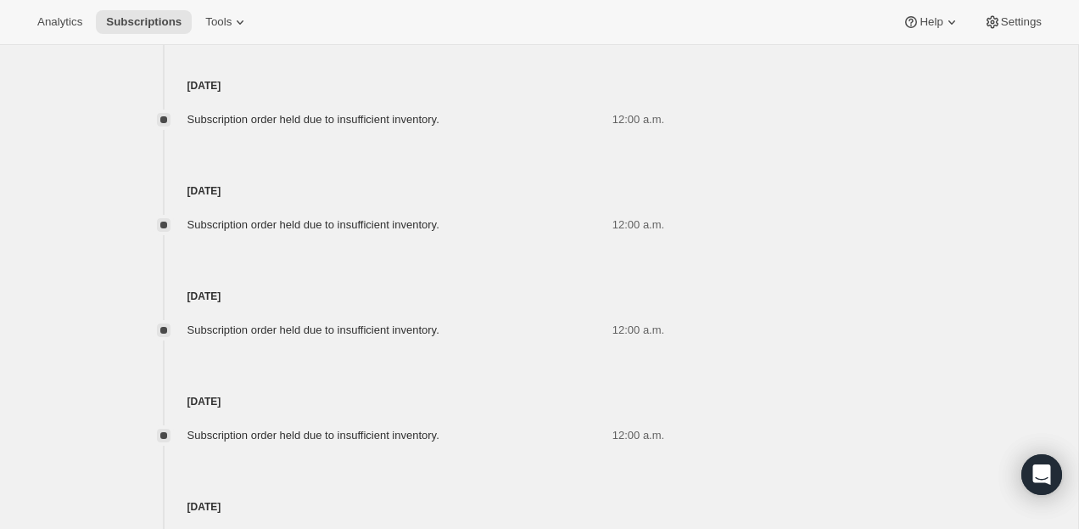
scroll to position [2145, 0]
click at [406, 479] on span "Load more events in timeline" at bounding box center [400, 487] width 141 height 17
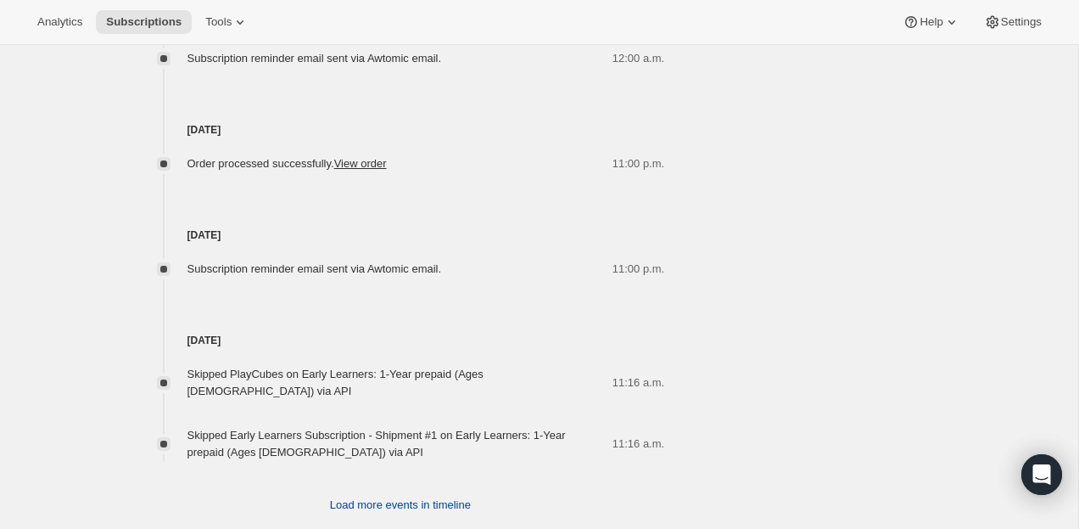
click at [410, 491] on button "Load more events in timeline" at bounding box center [400, 504] width 161 height 27
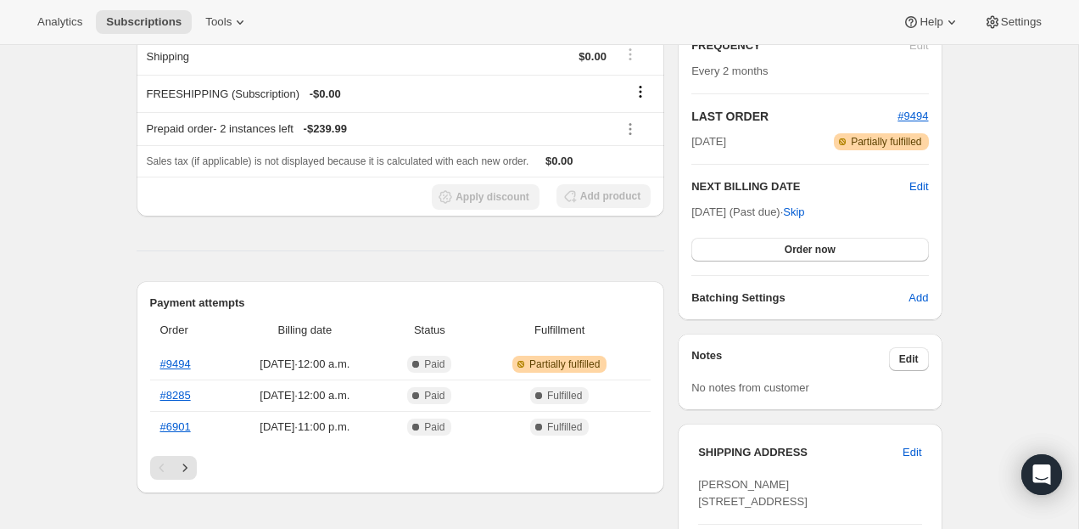
scroll to position [489, 0]
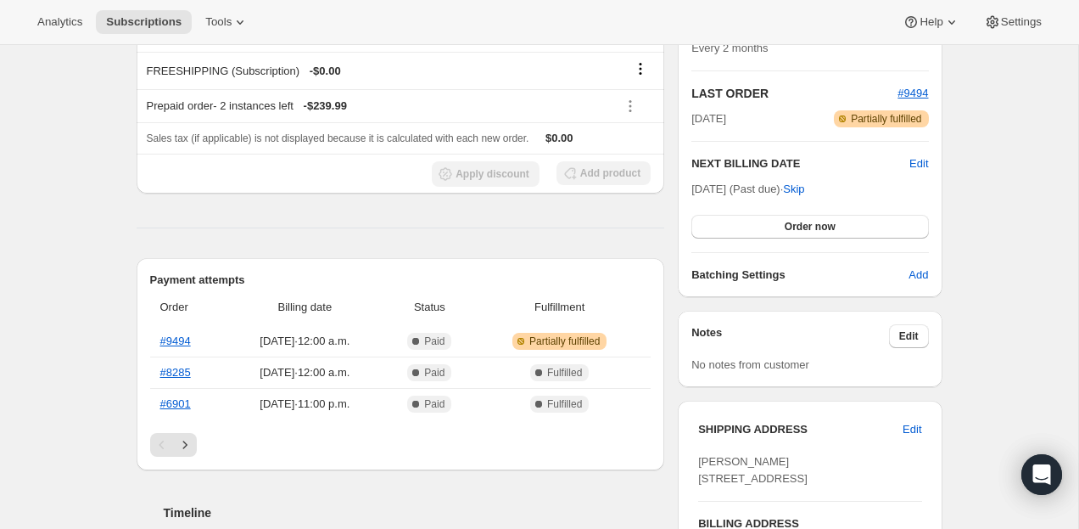
click at [907, 162] on h2 "NEXT BILLING DATE" at bounding box center [801, 163] width 218 height 17
click at [915, 162] on span "Edit" at bounding box center [919, 163] width 19 height 17
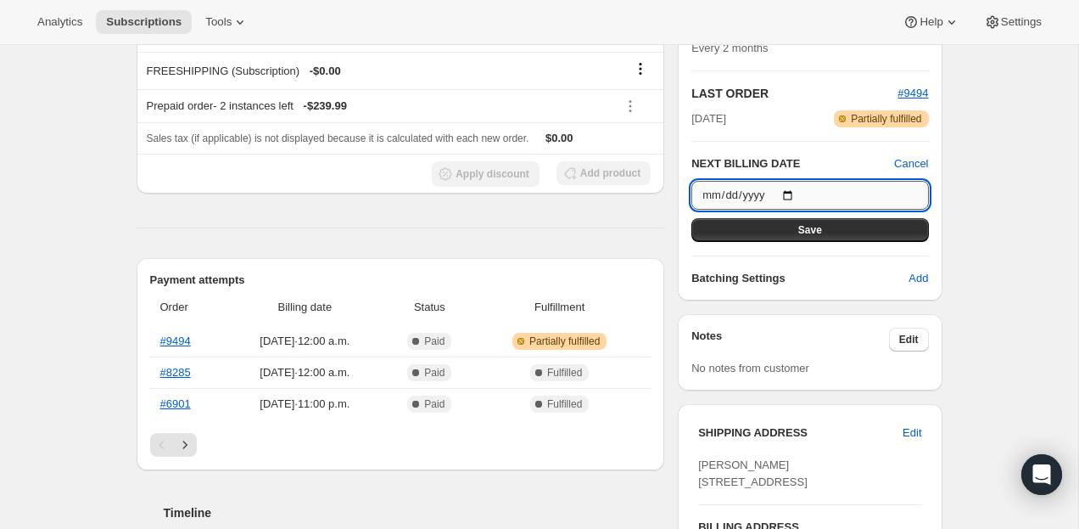
click at [802, 195] on input "2025-08-23" at bounding box center [810, 195] width 237 height 29
type input "2025-09-05"
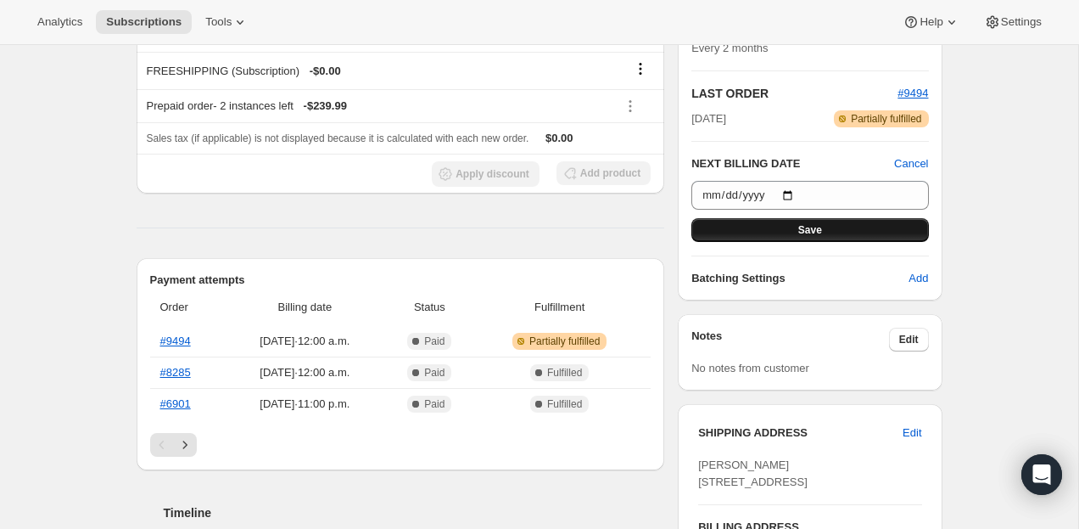
click at [830, 229] on button "Save" at bounding box center [810, 230] width 237 height 24
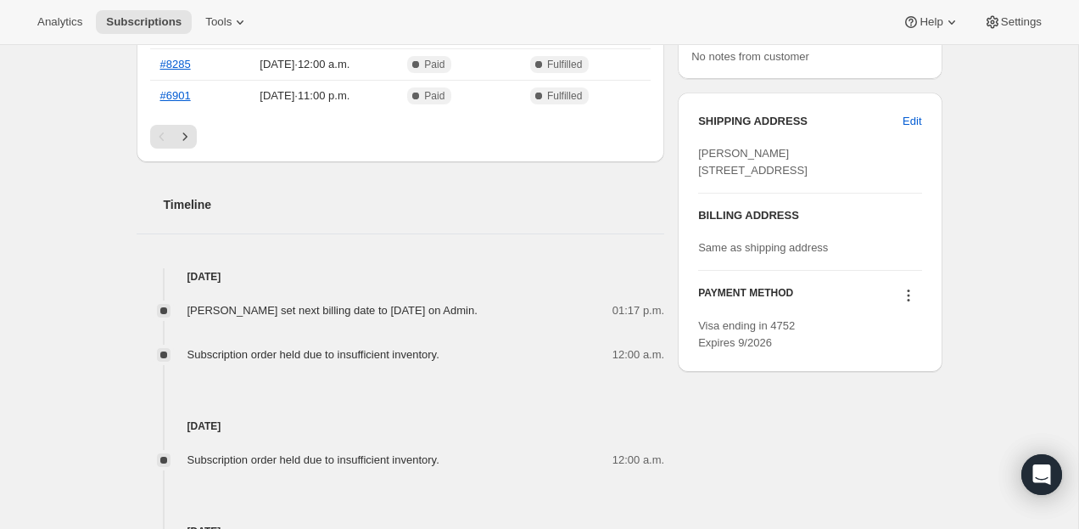
scroll to position [1215, 0]
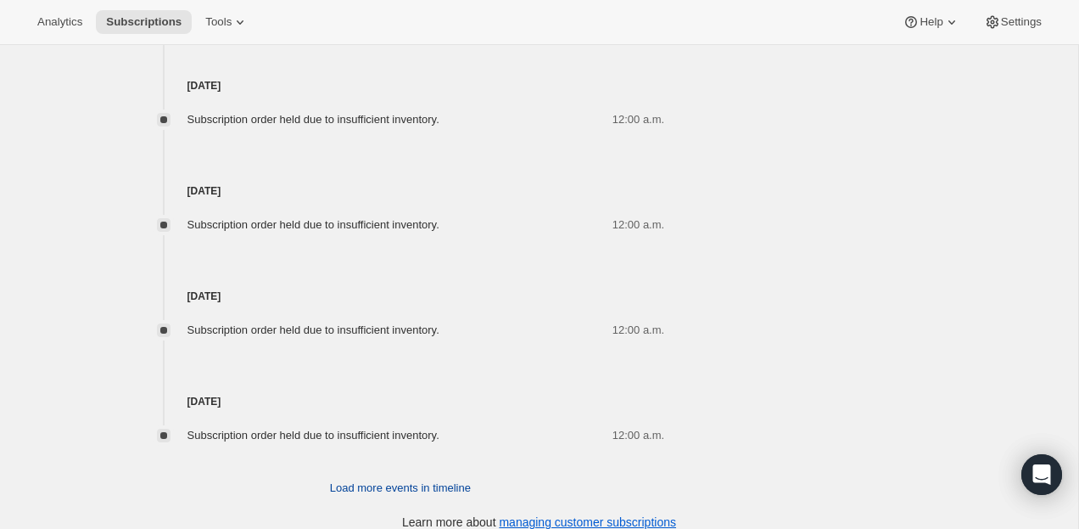
click at [441, 479] on span "Load more events in timeline" at bounding box center [400, 487] width 141 height 17
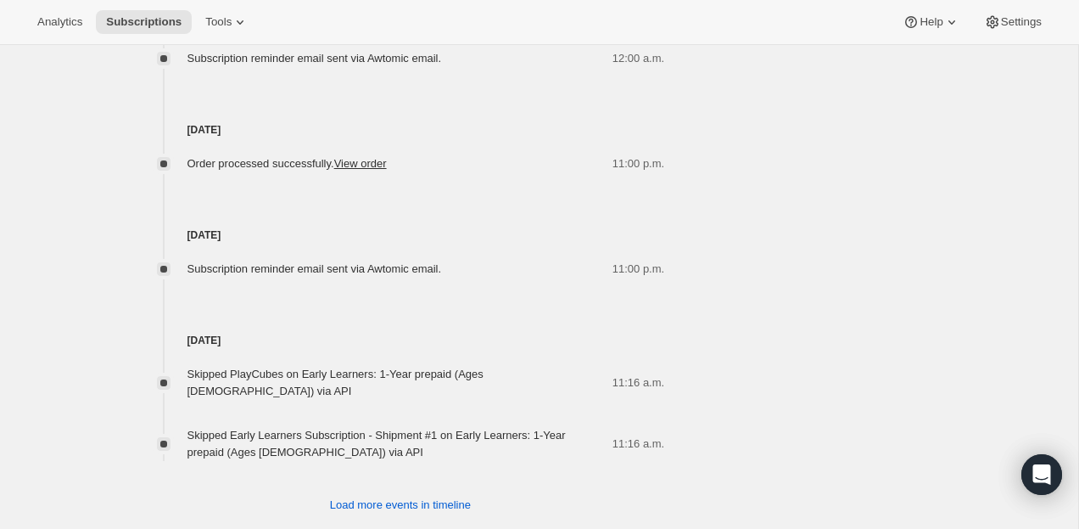
scroll to position [2853, 0]
click at [385, 498] on span "Load more events in timeline" at bounding box center [400, 506] width 141 height 17
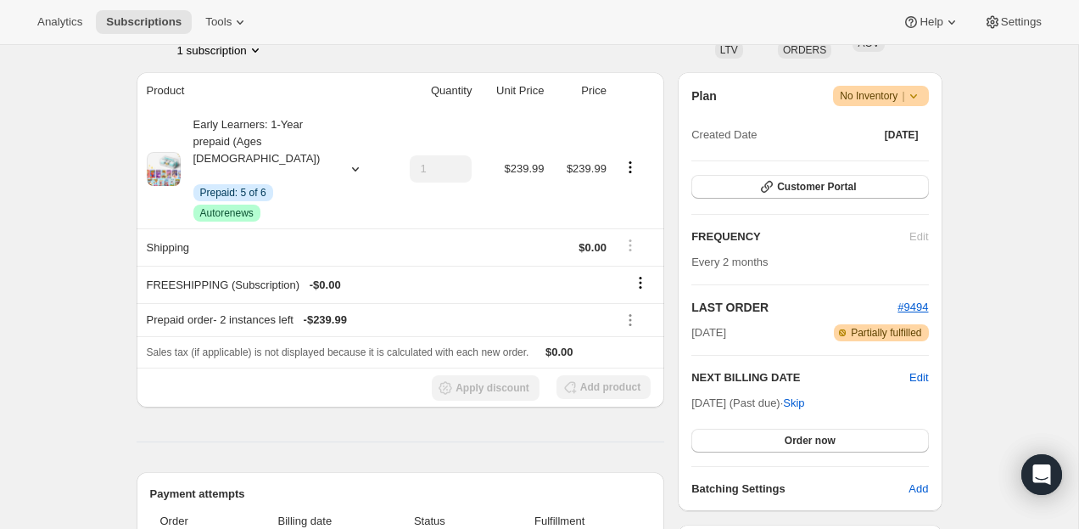
scroll to position [0, 0]
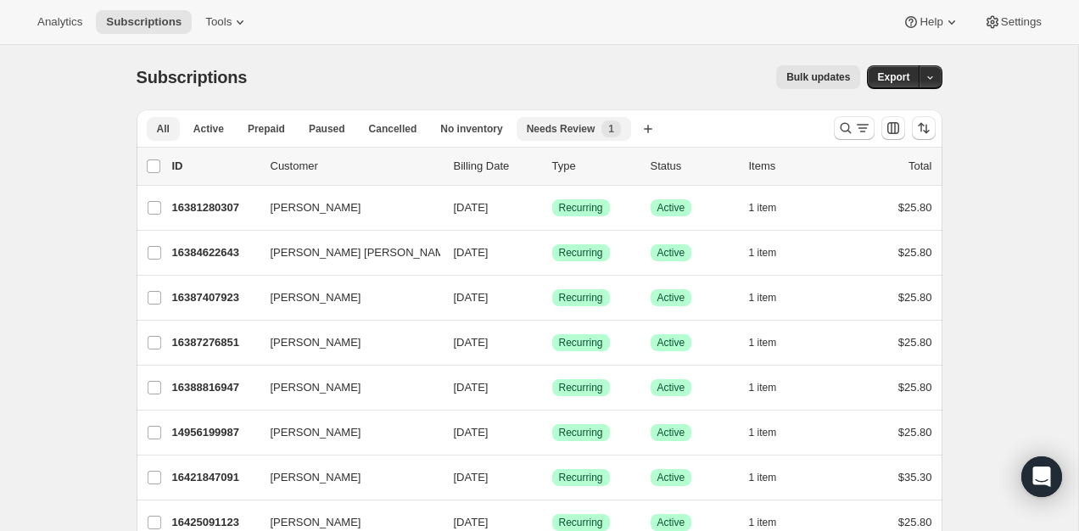
click at [541, 118] on button "Needs Review New 1" at bounding box center [574, 129] width 115 height 24
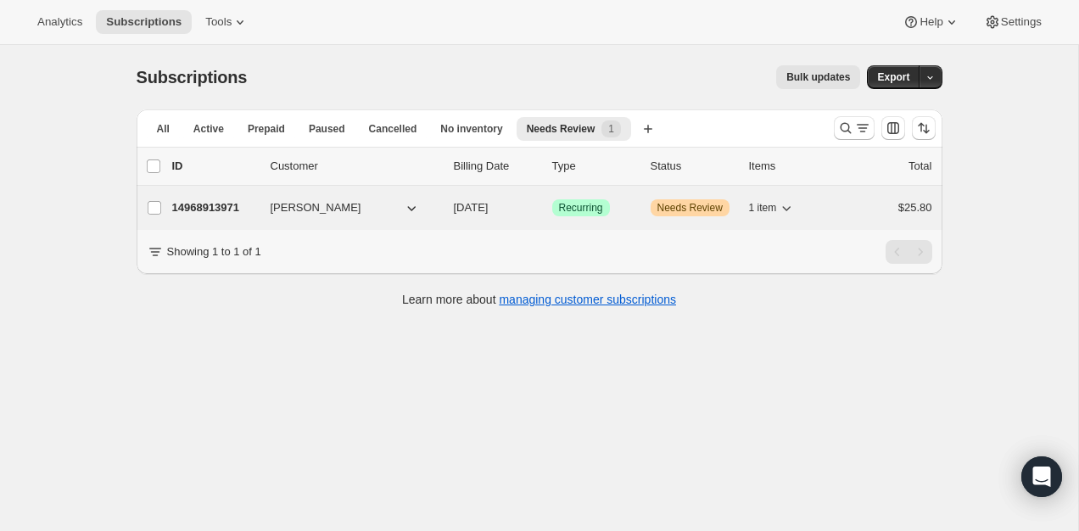
click at [205, 208] on p "14968913971" at bounding box center [214, 207] width 85 height 17
